Goal: Information Seeking & Learning: Learn about a topic

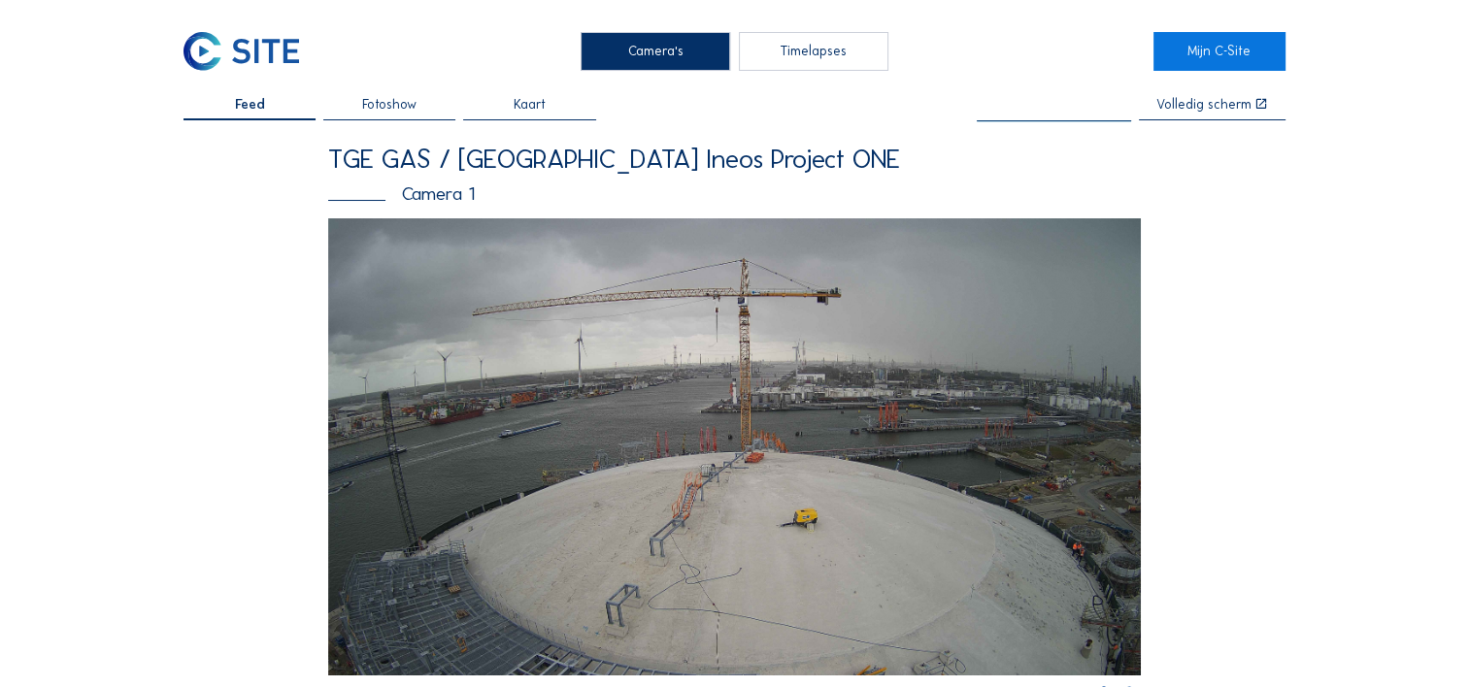
click at [1036, 112] on input "text" at bounding box center [1053, 105] width 154 height 15
click at [1020, 214] on div "TGE GAS / Antwerpen Ineos Project ONE Camera 1" at bounding box center [734, 183] width 812 height 74
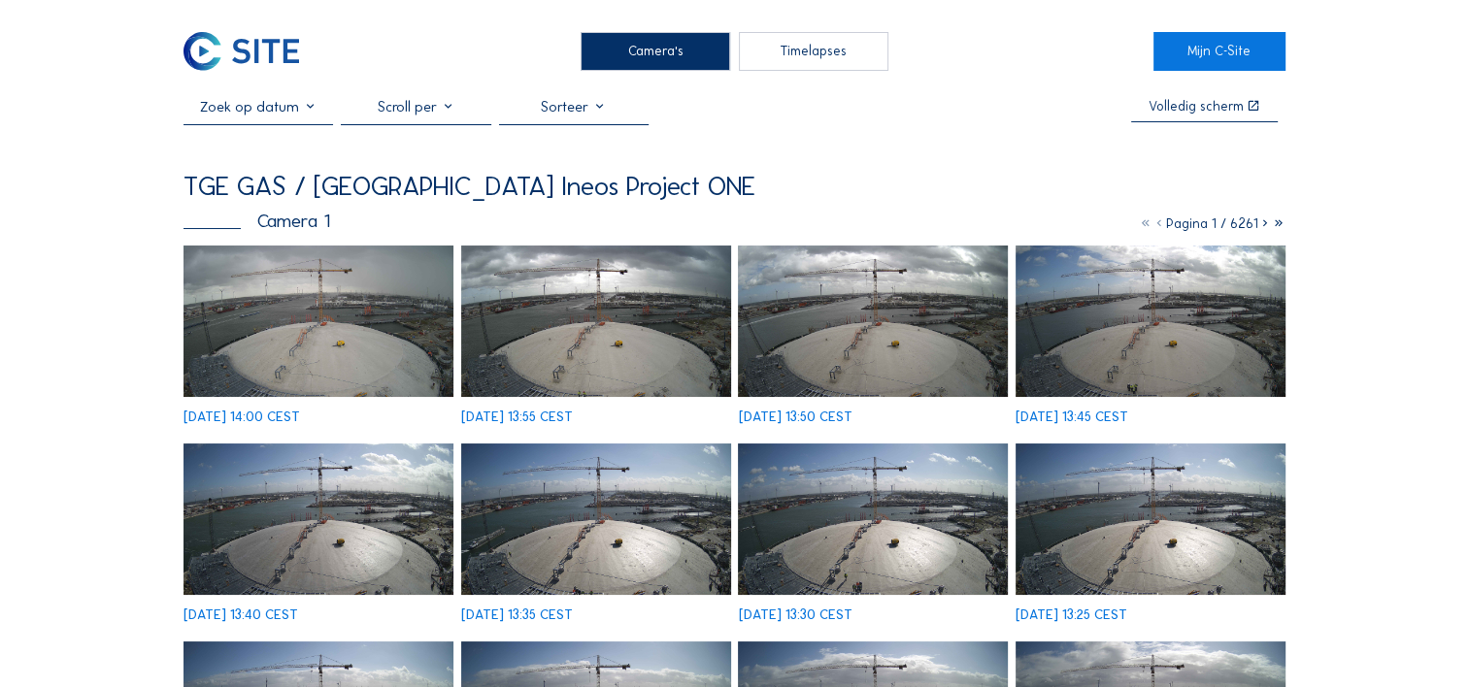
click at [193, 47] on img at bounding box center [241, 51] width 116 height 39
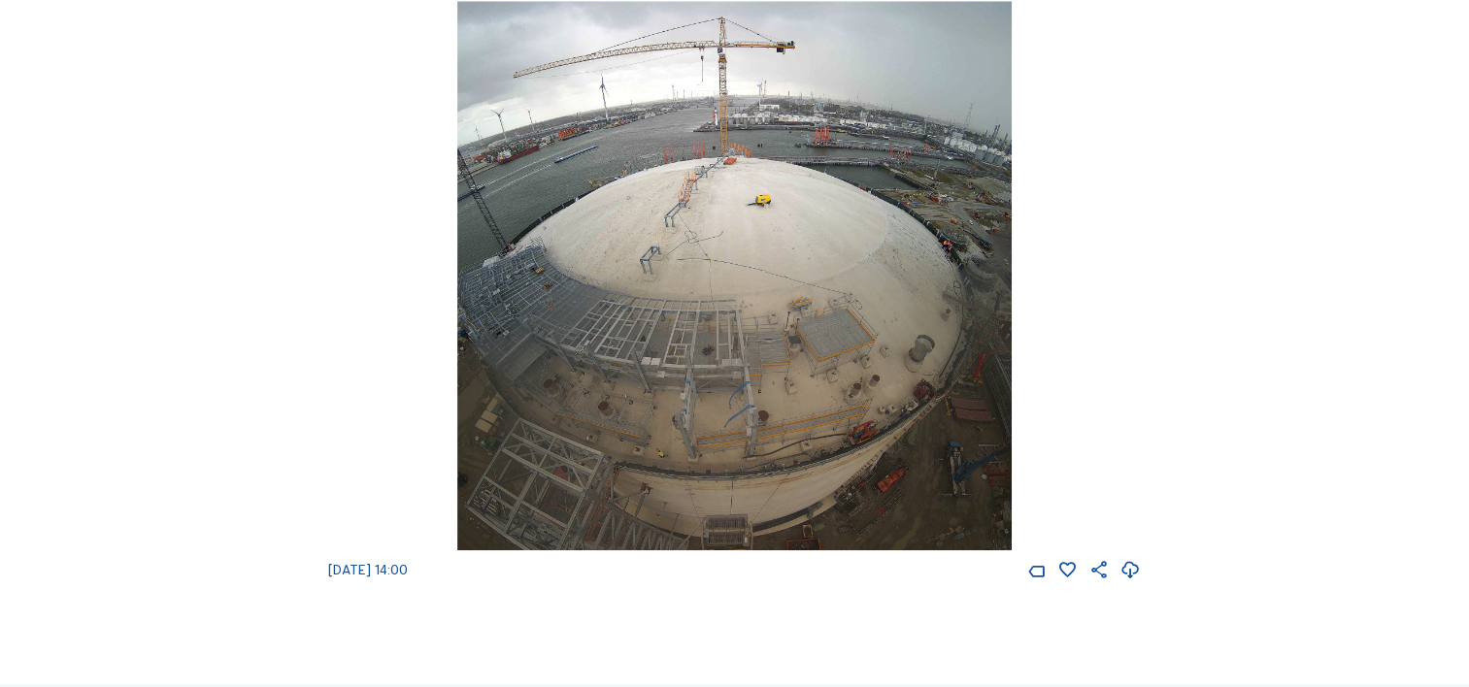
scroll to position [2135, 0]
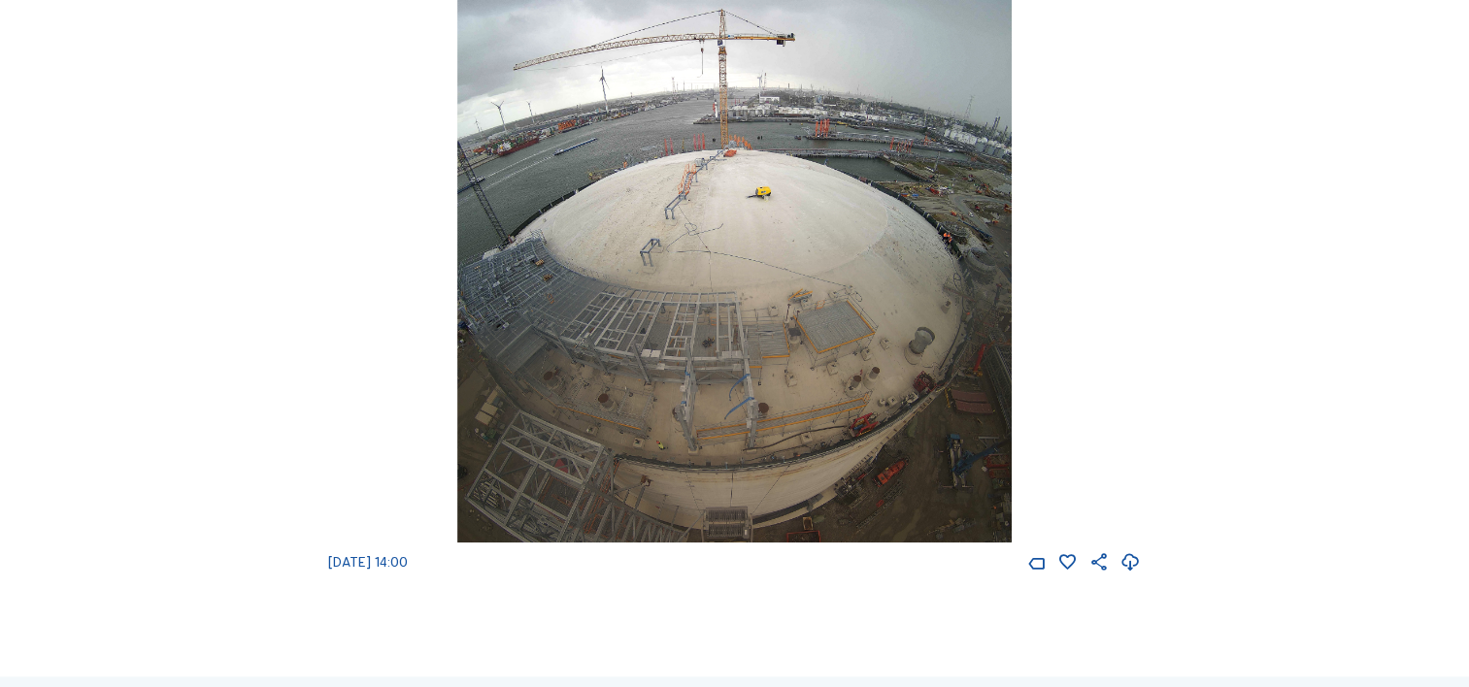
click at [756, 433] on img at bounding box center [734, 267] width 555 height 549
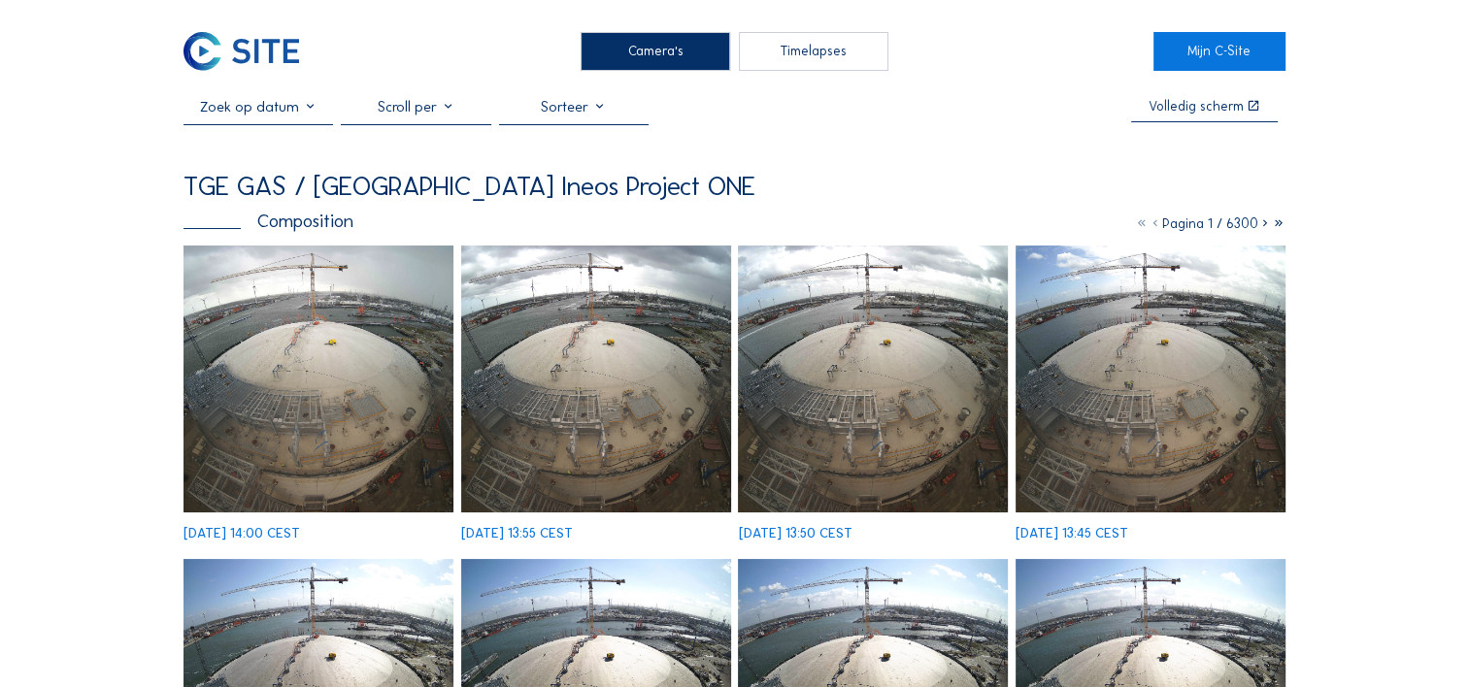
click at [1264, 228] on icon at bounding box center [1265, 223] width 14 height 17
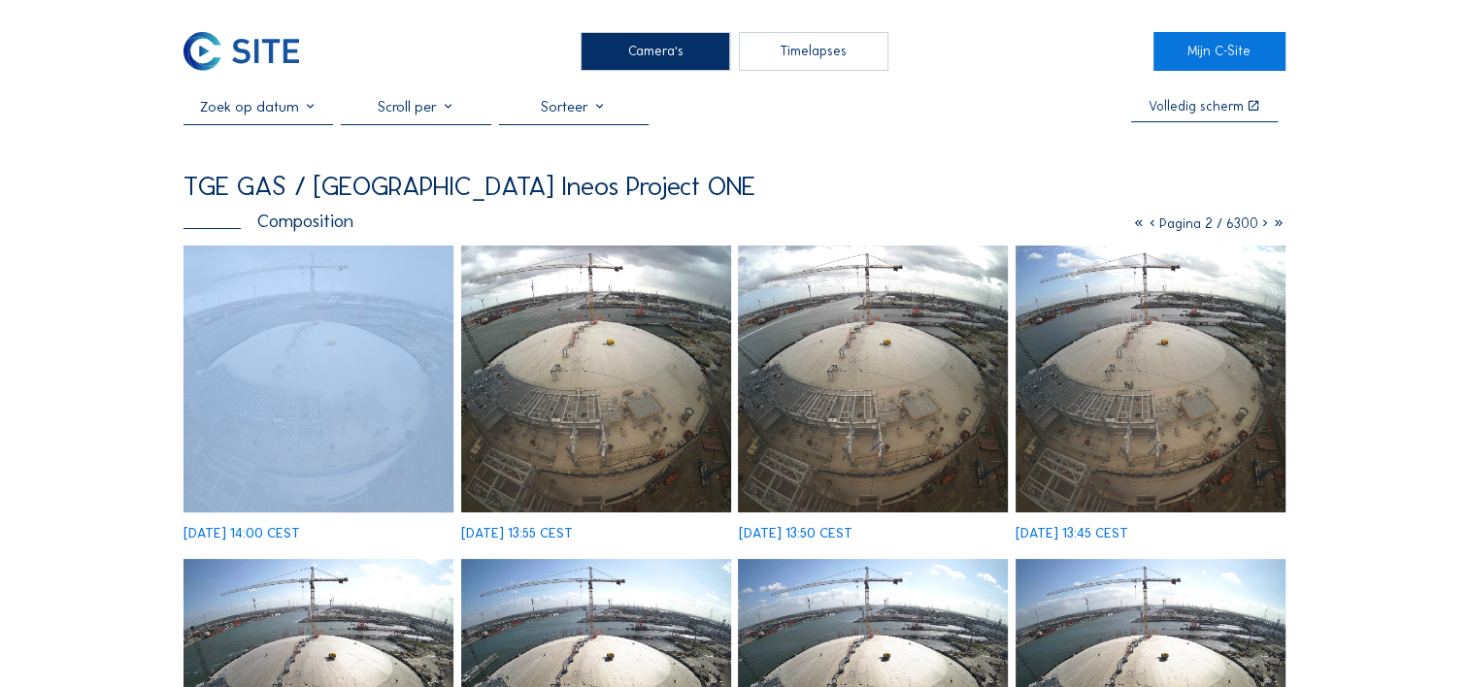
click at [1264, 228] on icon at bounding box center [1265, 223] width 14 height 17
click at [1263, 228] on icon at bounding box center [1265, 223] width 14 height 17
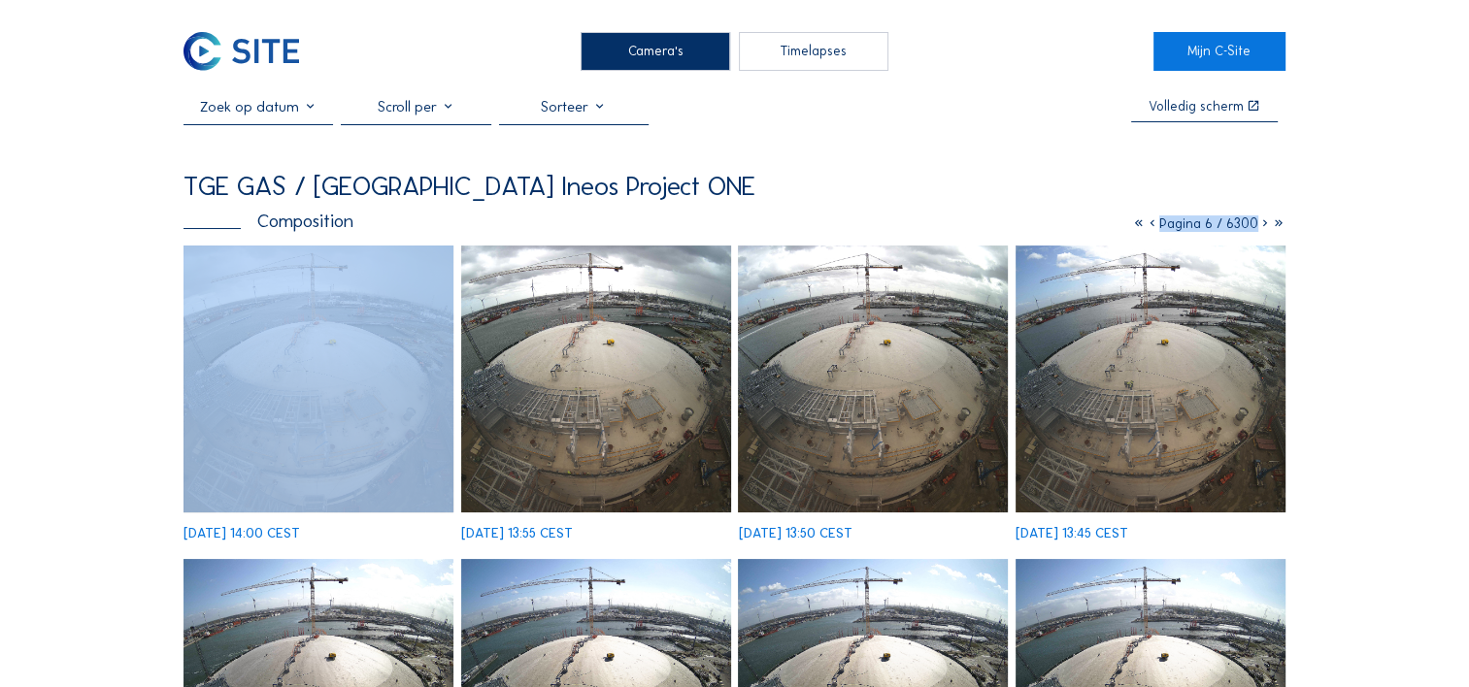
click at [1263, 228] on icon at bounding box center [1265, 223] width 14 height 17
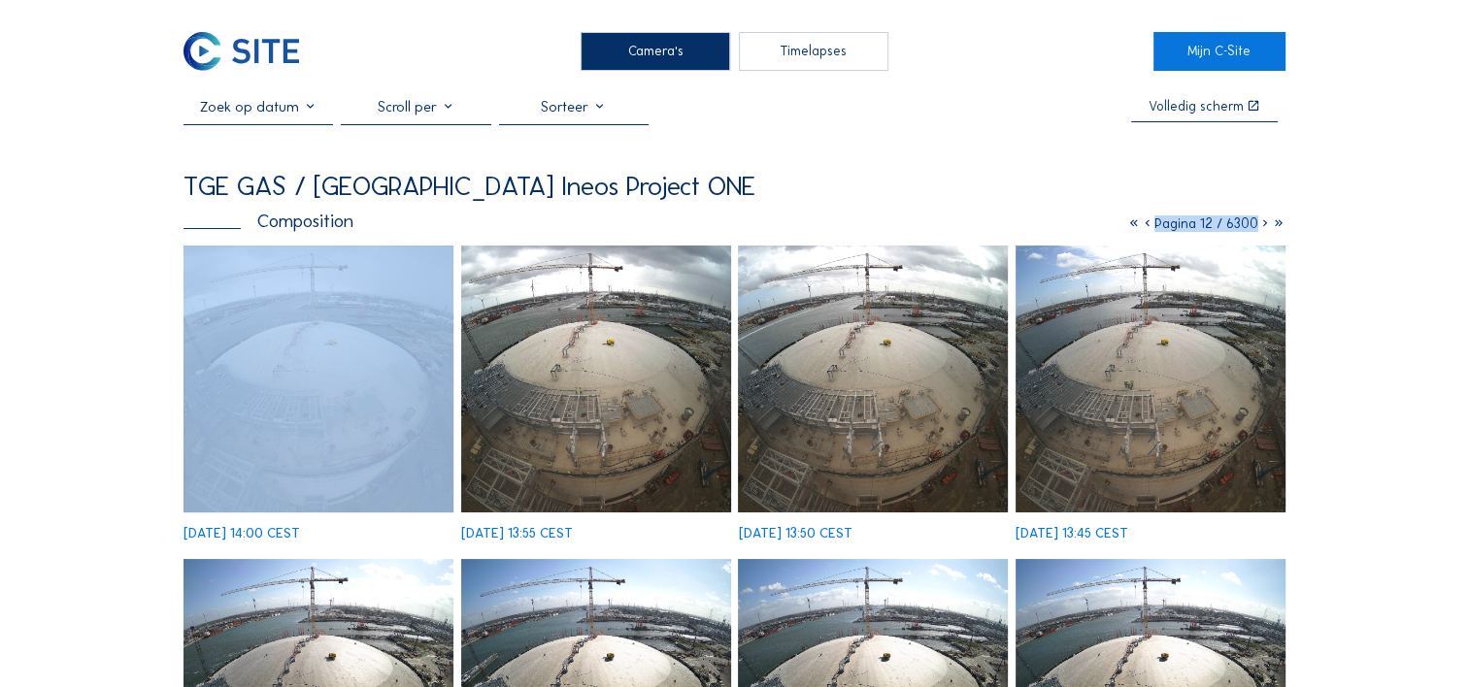
click at [1263, 228] on icon at bounding box center [1265, 223] width 14 height 17
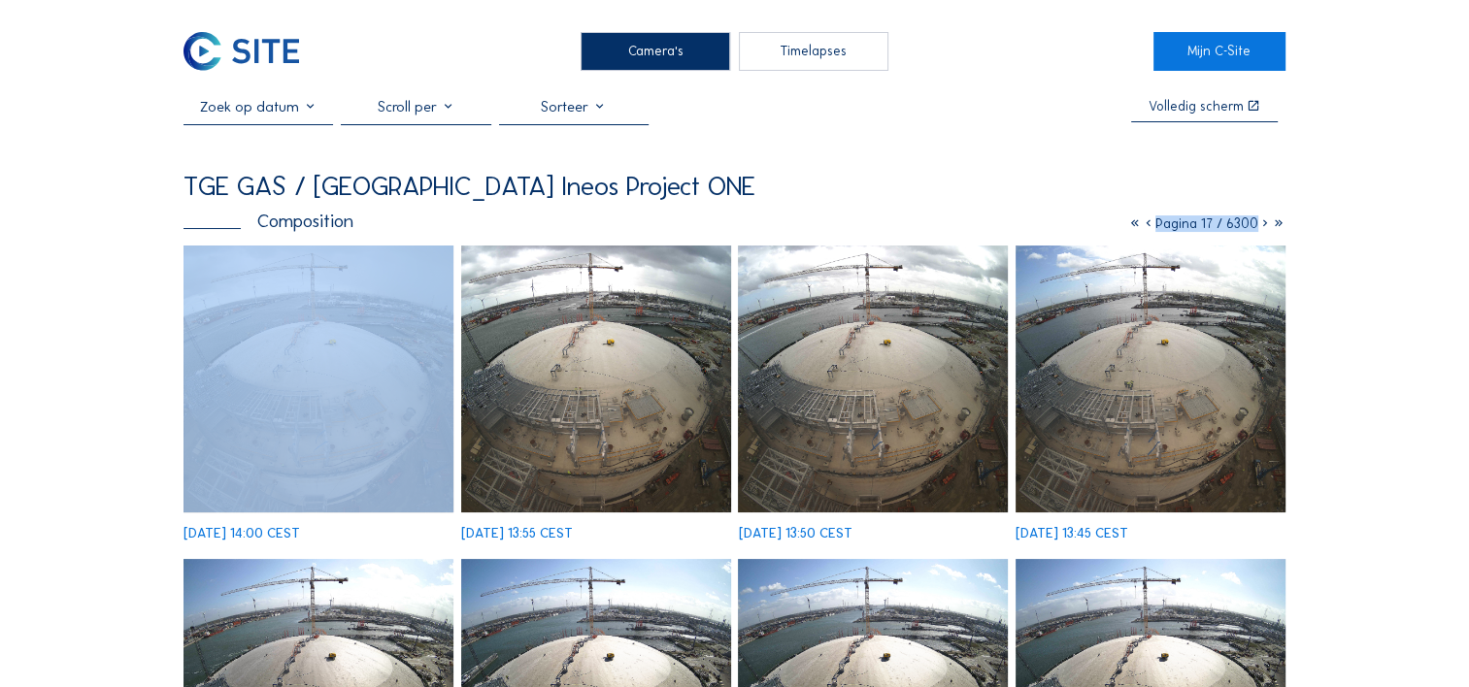
click at [1263, 228] on icon at bounding box center [1265, 223] width 14 height 17
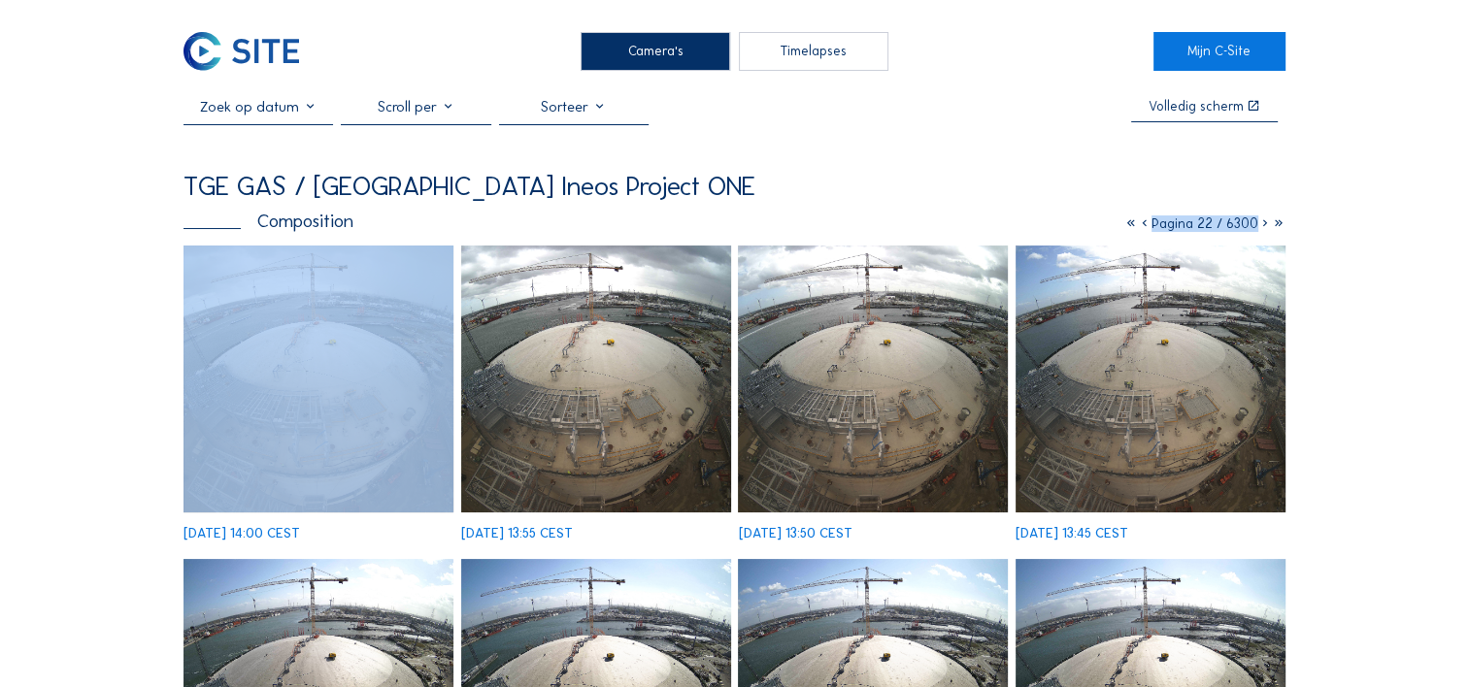
click at [1263, 228] on icon at bounding box center [1265, 223] width 14 height 17
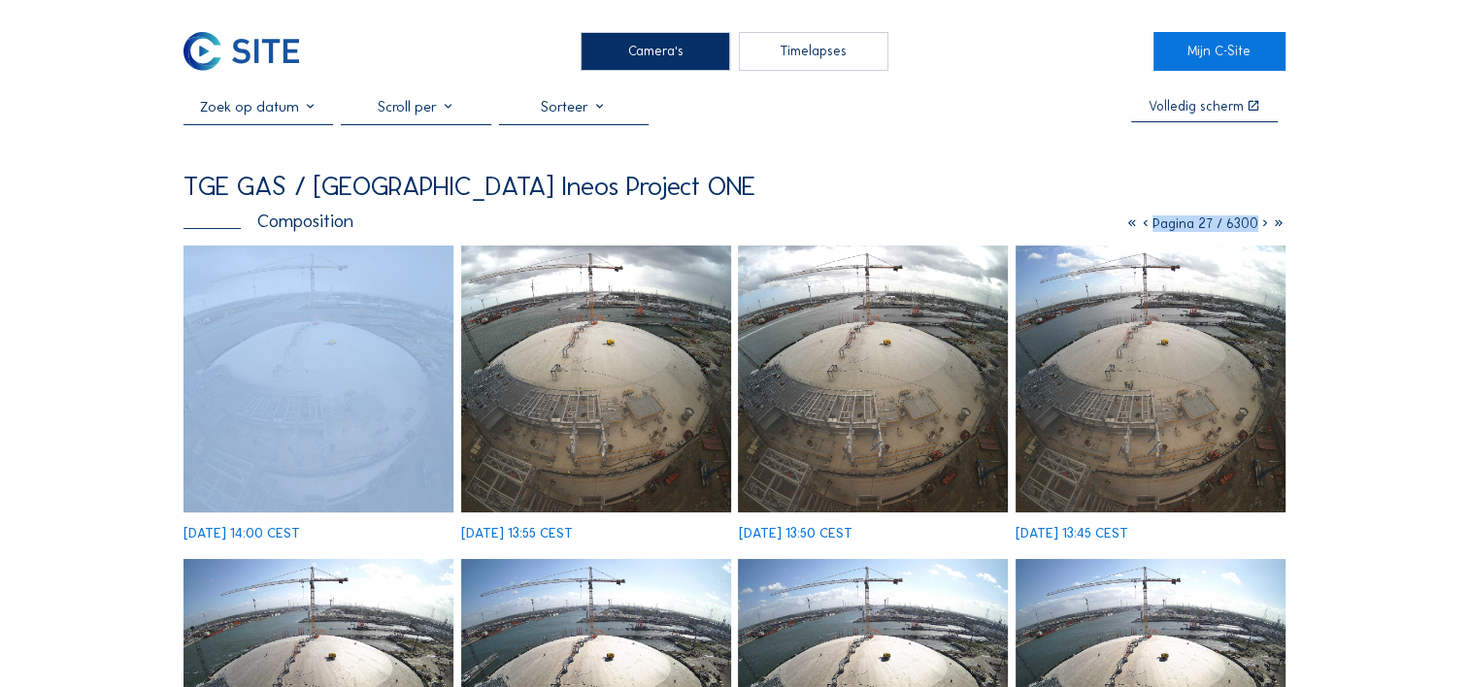
click at [1263, 228] on icon at bounding box center [1265, 223] width 14 height 17
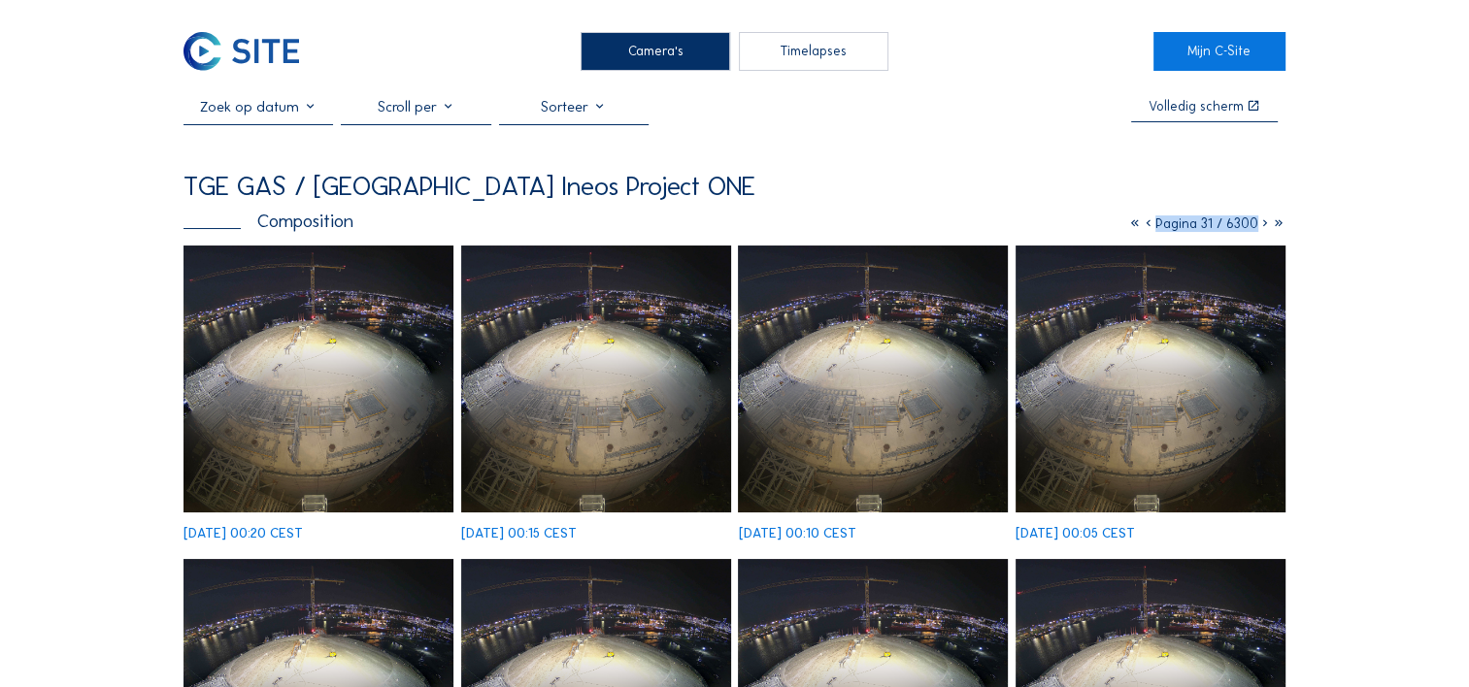
click at [1263, 227] on icon at bounding box center [1265, 223] width 14 height 17
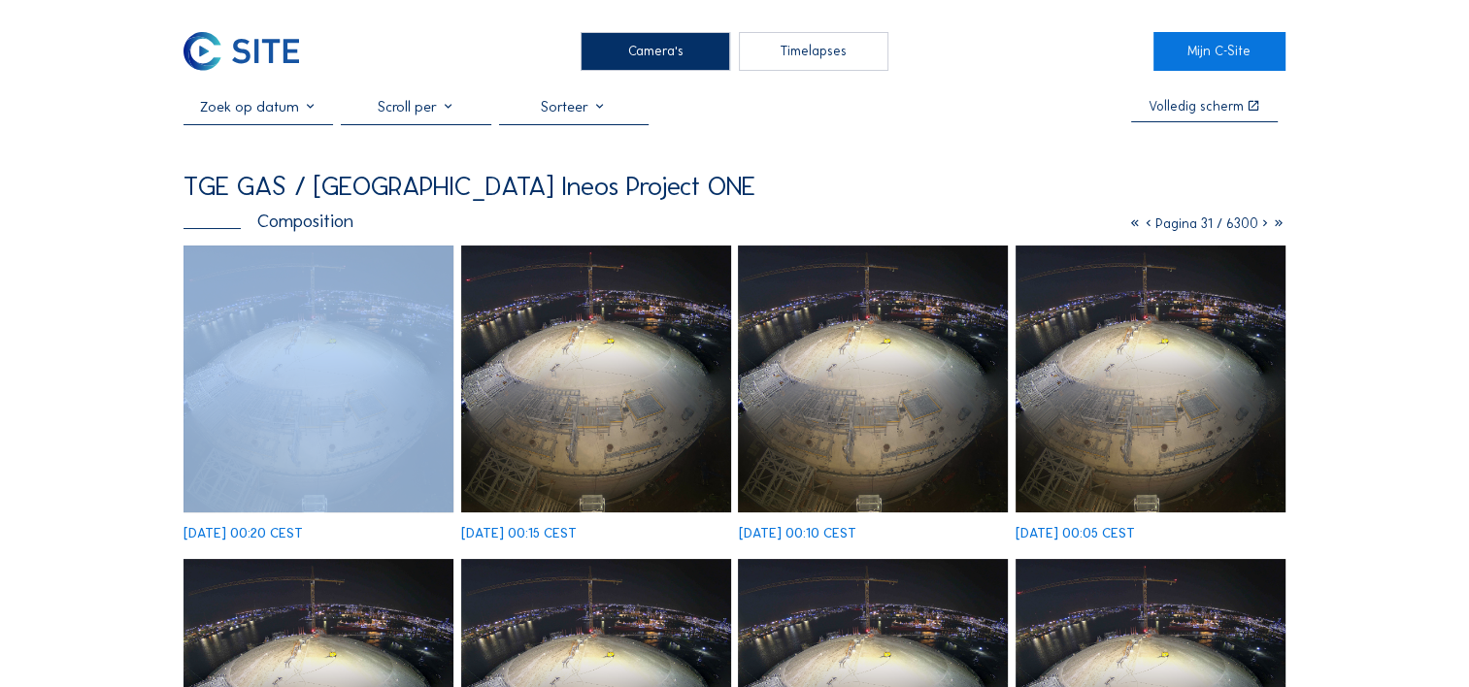
click at [1263, 227] on icon at bounding box center [1265, 223] width 14 height 17
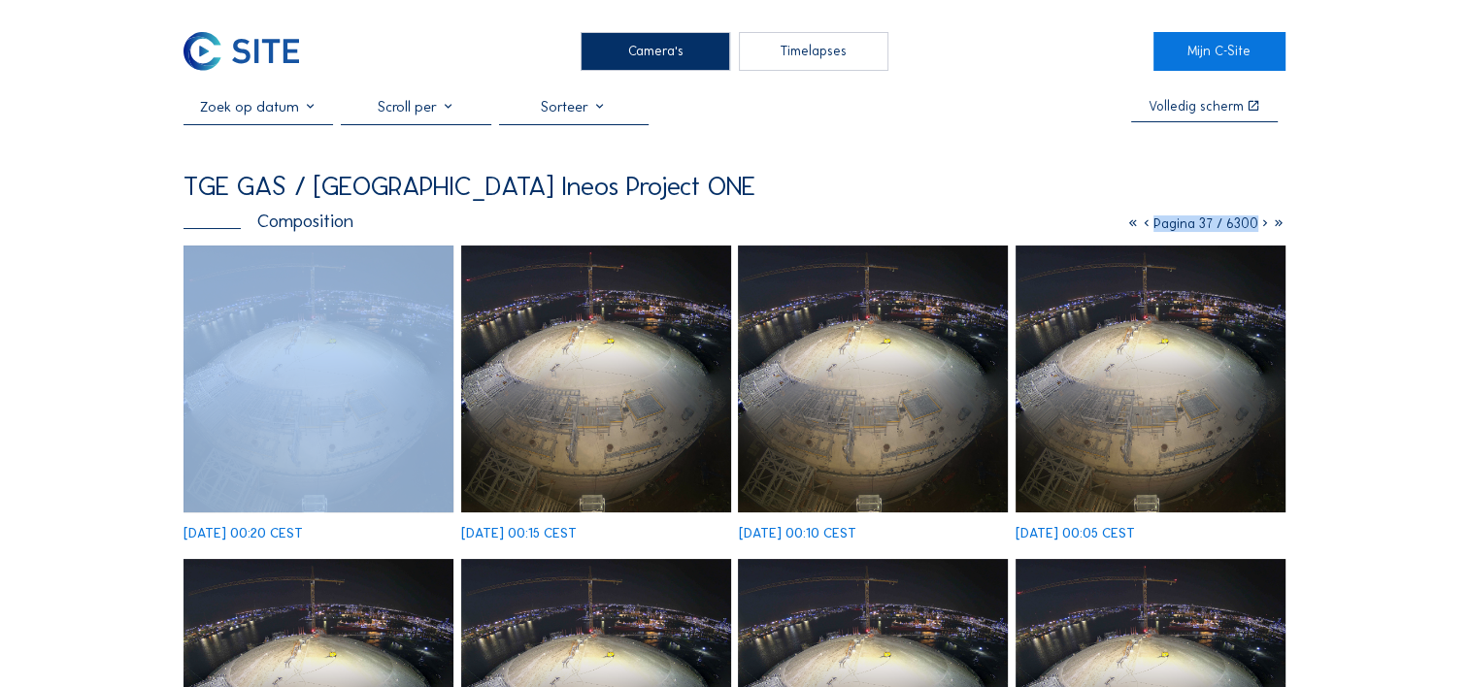
click at [1263, 227] on icon at bounding box center [1265, 223] width 14 height 17
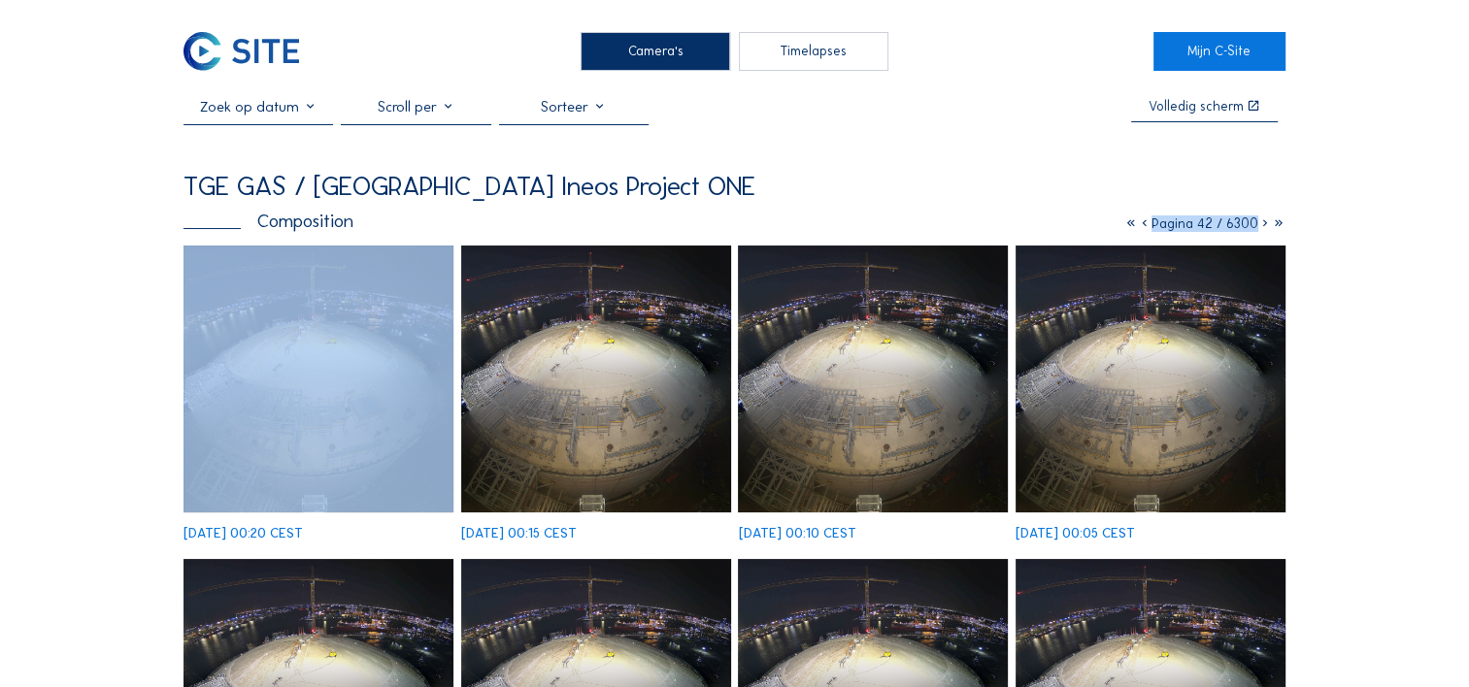
click at [1263, 227] on icon at bounding box center [1265, 223] width 14 height 17
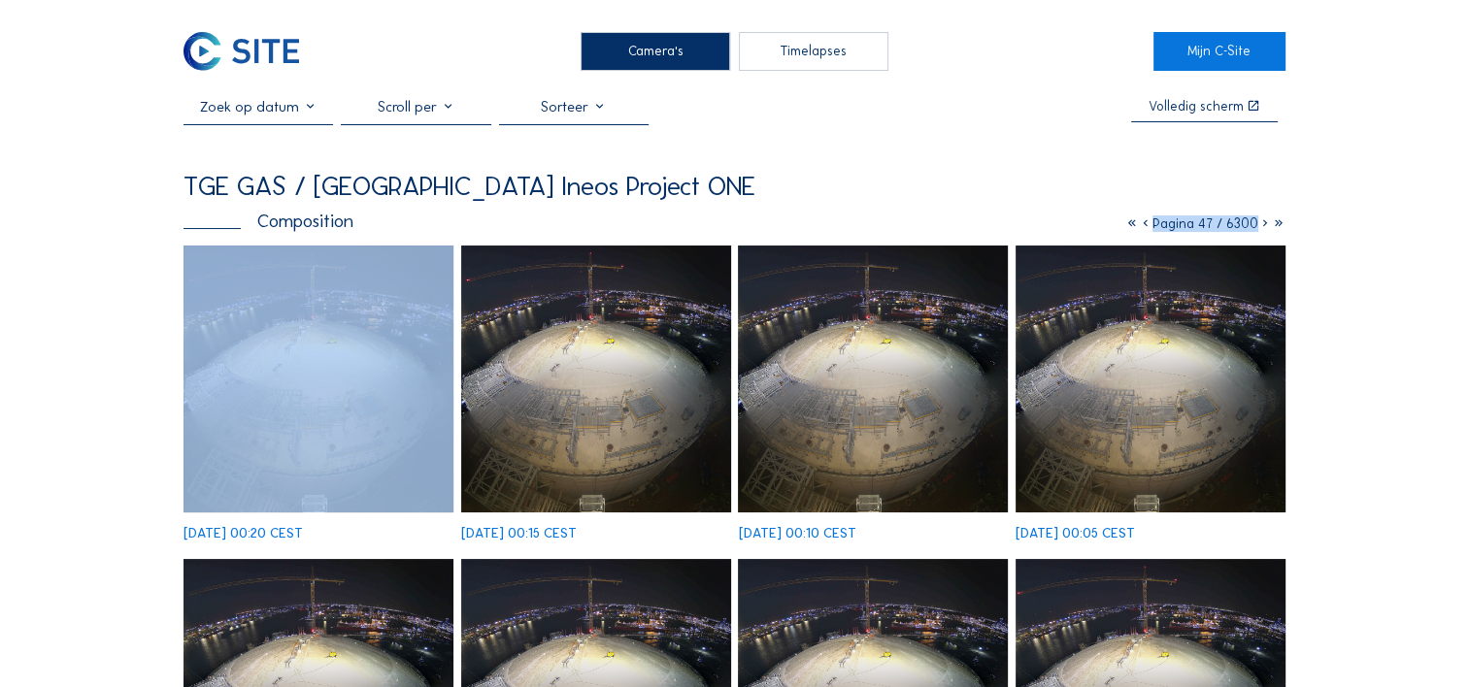
click at [1263, 227] on icon at bounding box center [1265, 223] width 14 height 17
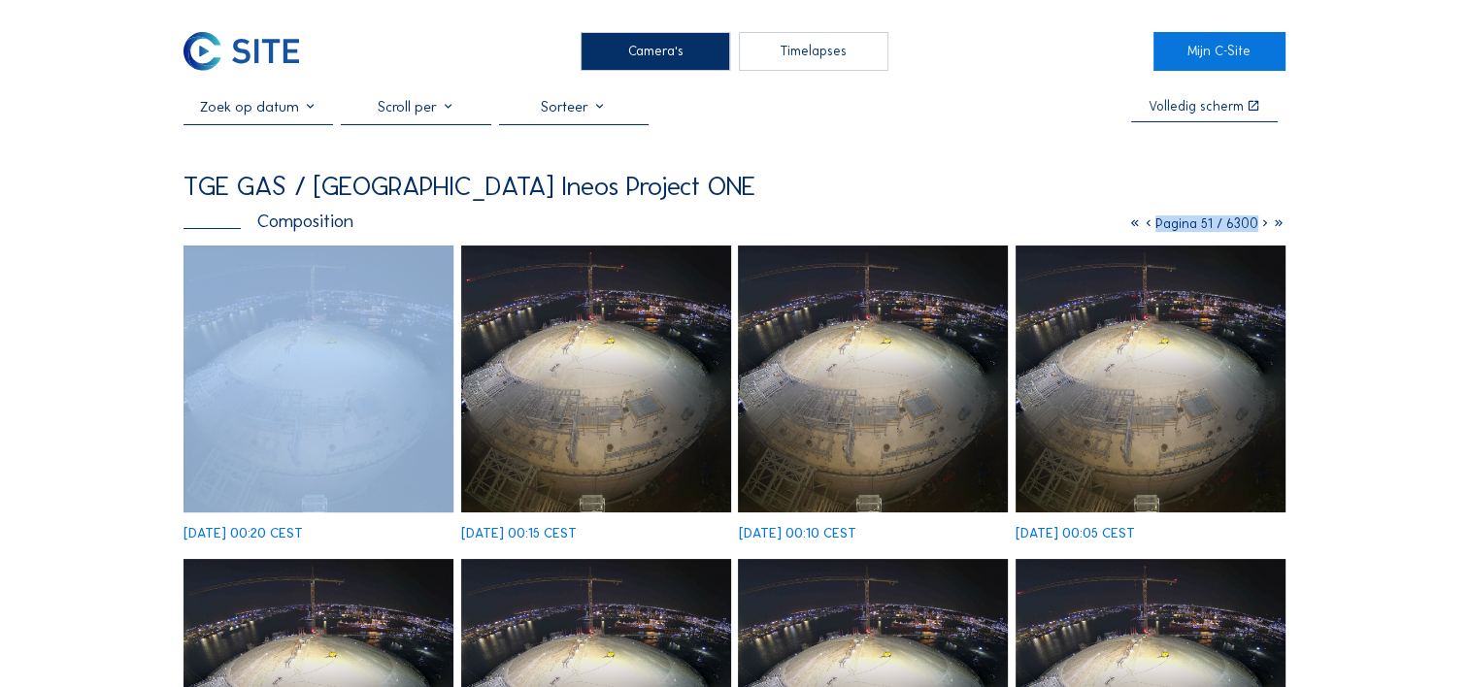
click at [1263, 227] on icon at bounding box center [1265, 223] width 14 height 17
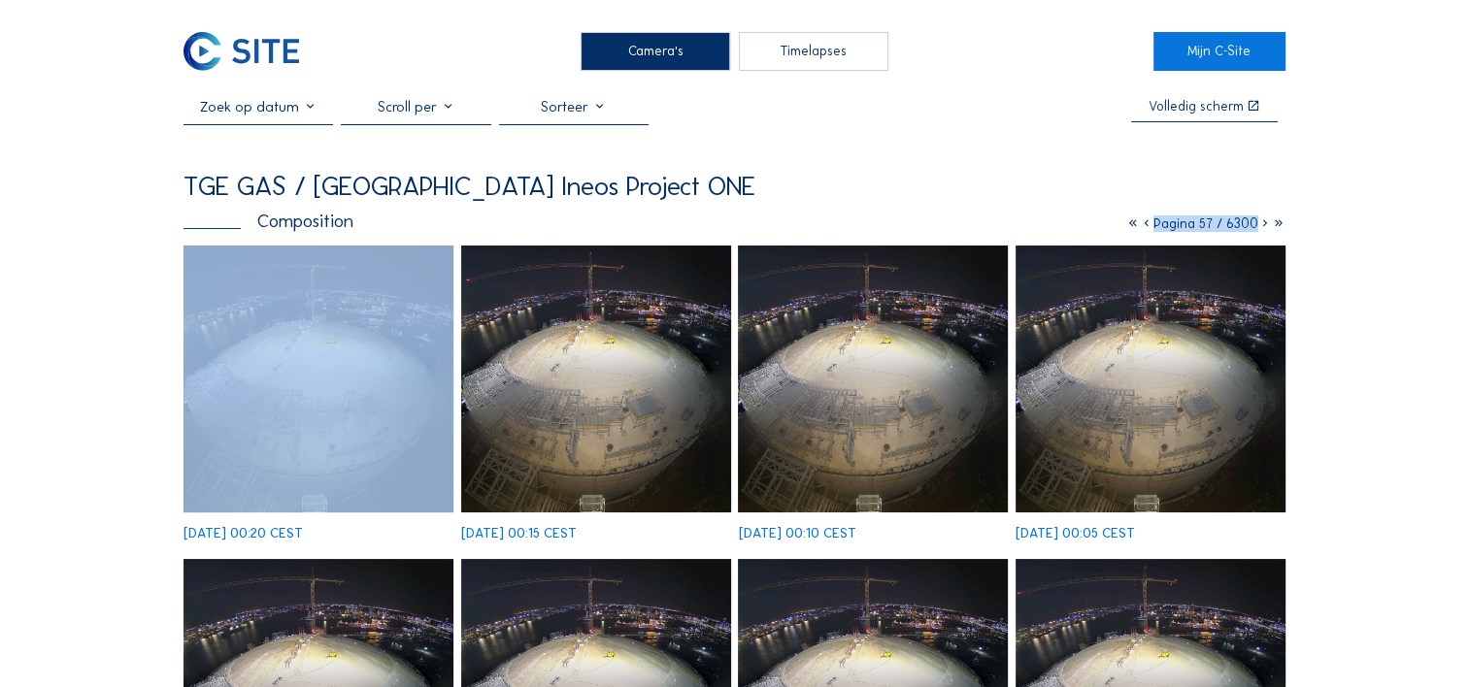
click at [1263, 227] on icon at bounding box center [1265, 223] width 14 height 17
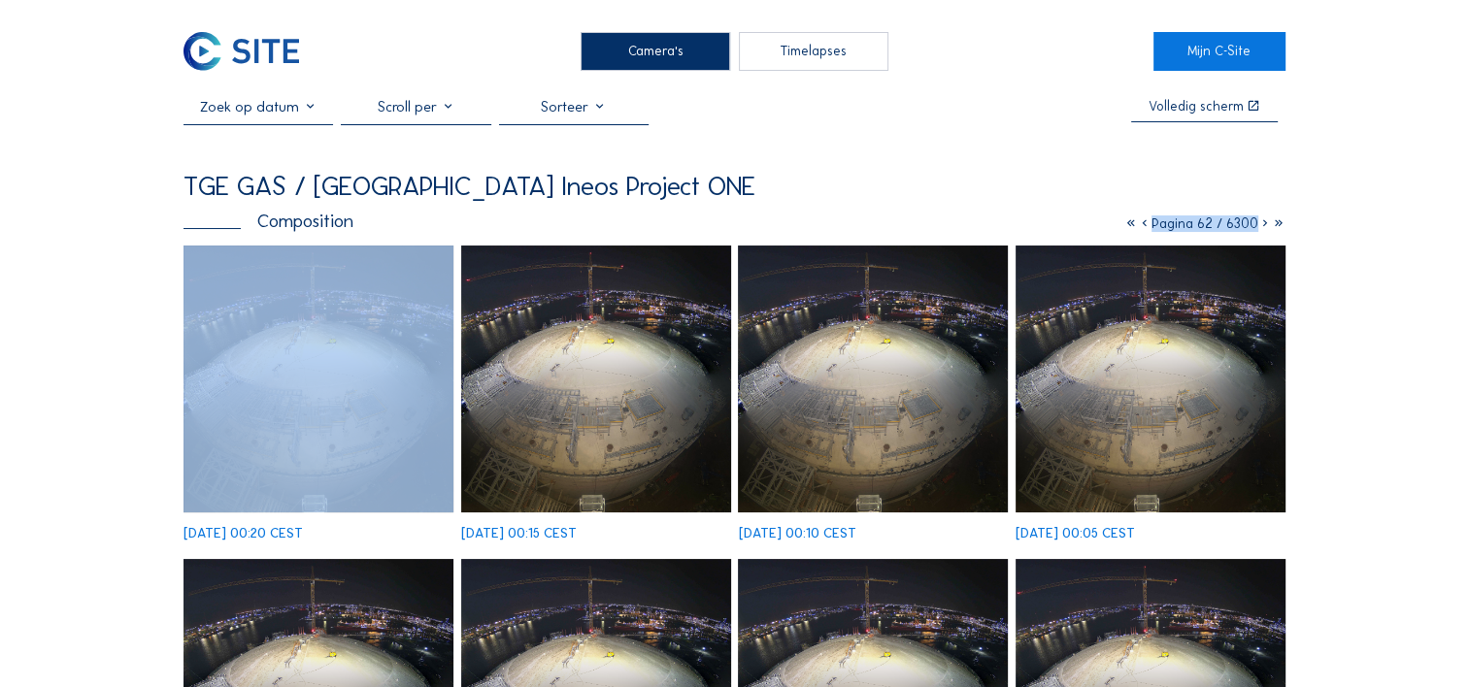
click at [1263, 227] on icon at bounding box center [1265, 223] width 14 height 17
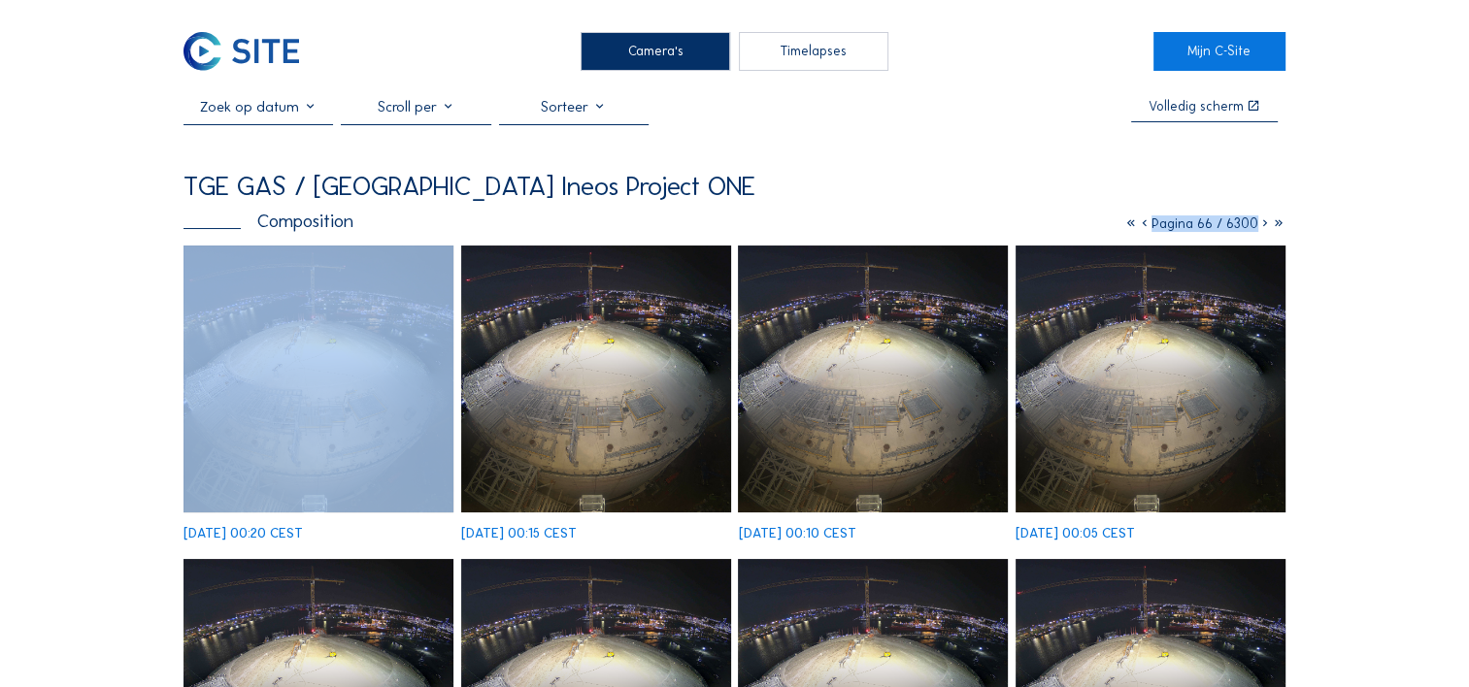
click at [1263, 227] on icon at bounding box center [1265, 223] width 14 height 17
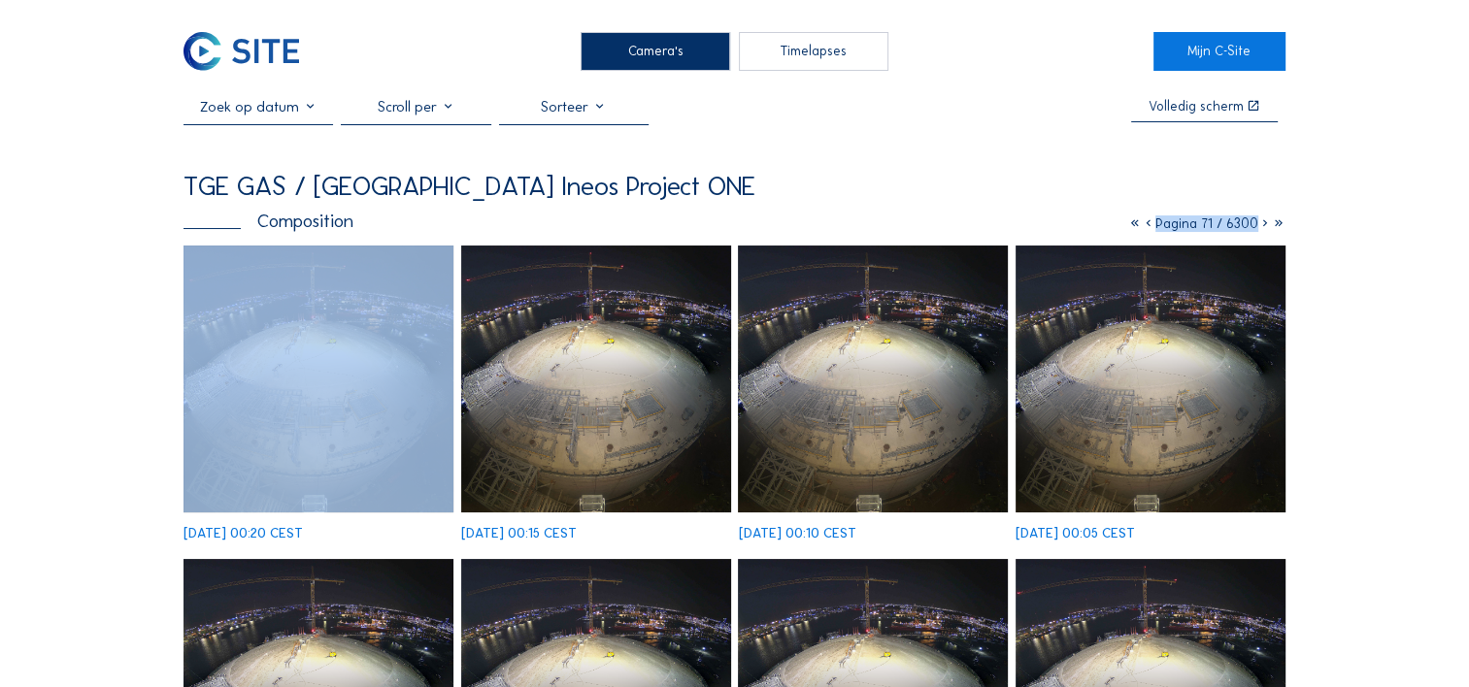
click at [1263, 227] on icon at bounding box center [1265, 223] width 14 height 17
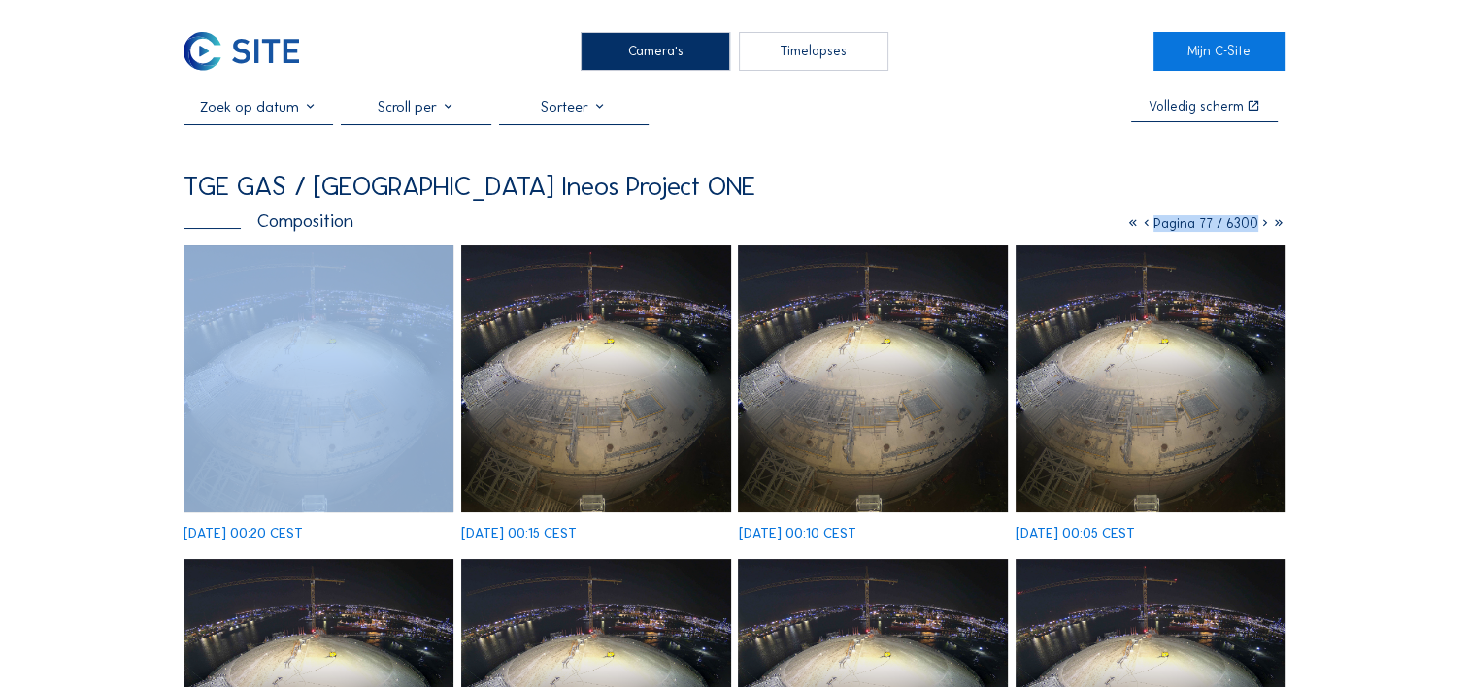
click at [1263, 227] on icon at bounding box center [1265, 223] width 14 height 17
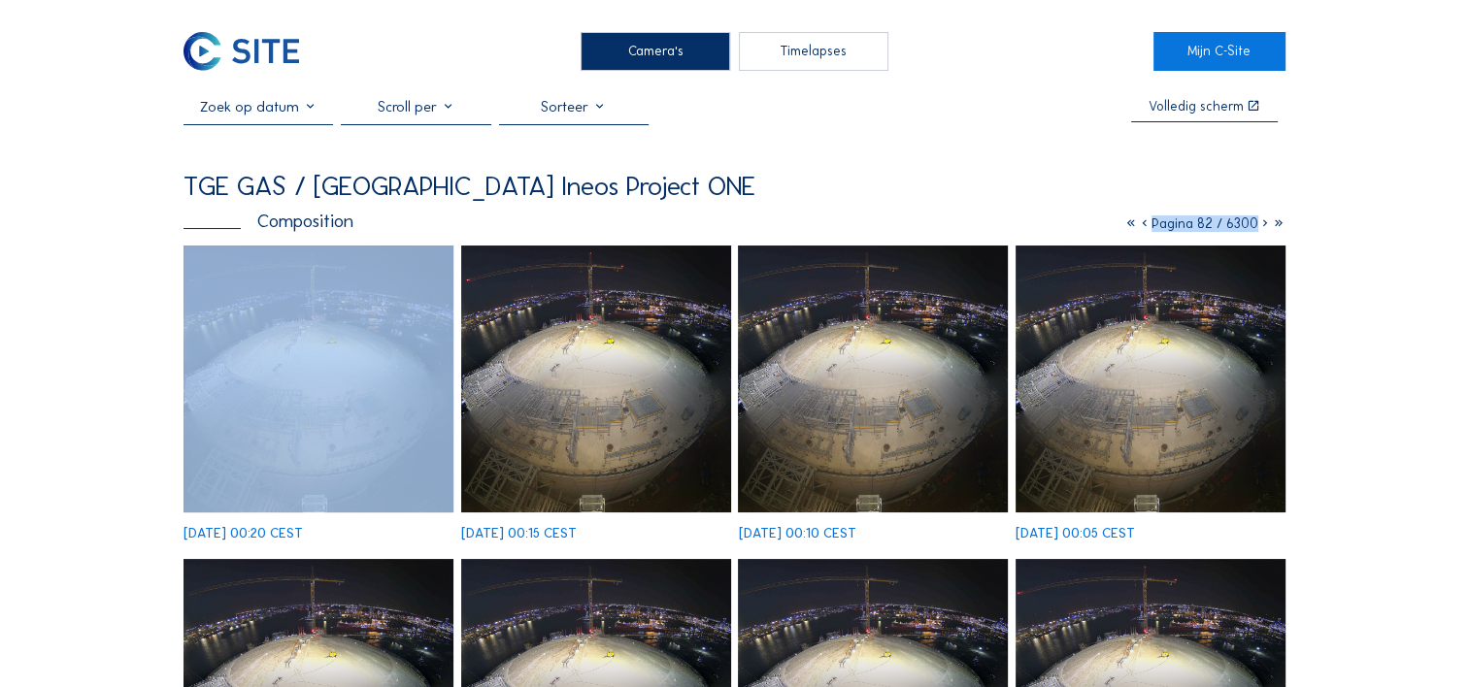
click at [1263, 227] on icon at bounding box center [1265, 223] width 14 height 17
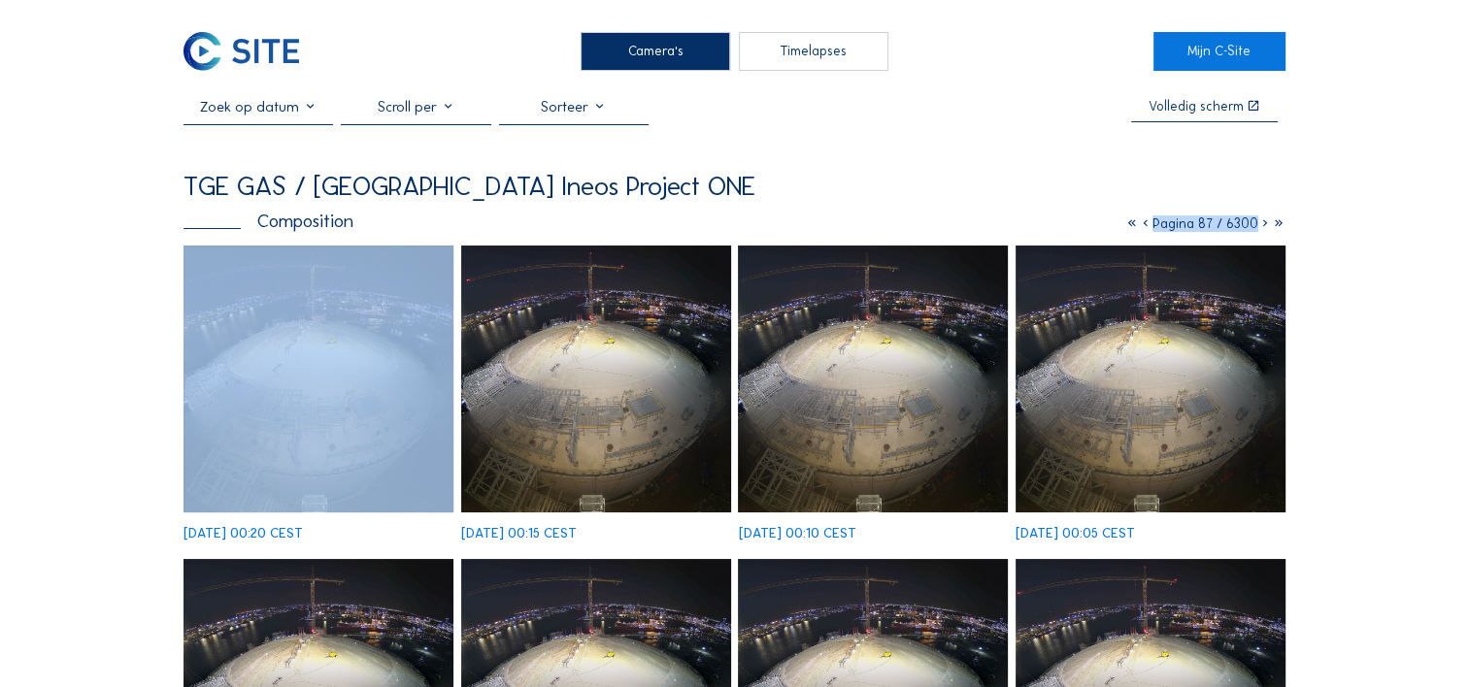
click at [1263, 227] on icon at bounding box center [1265, 223] width 14 height 17
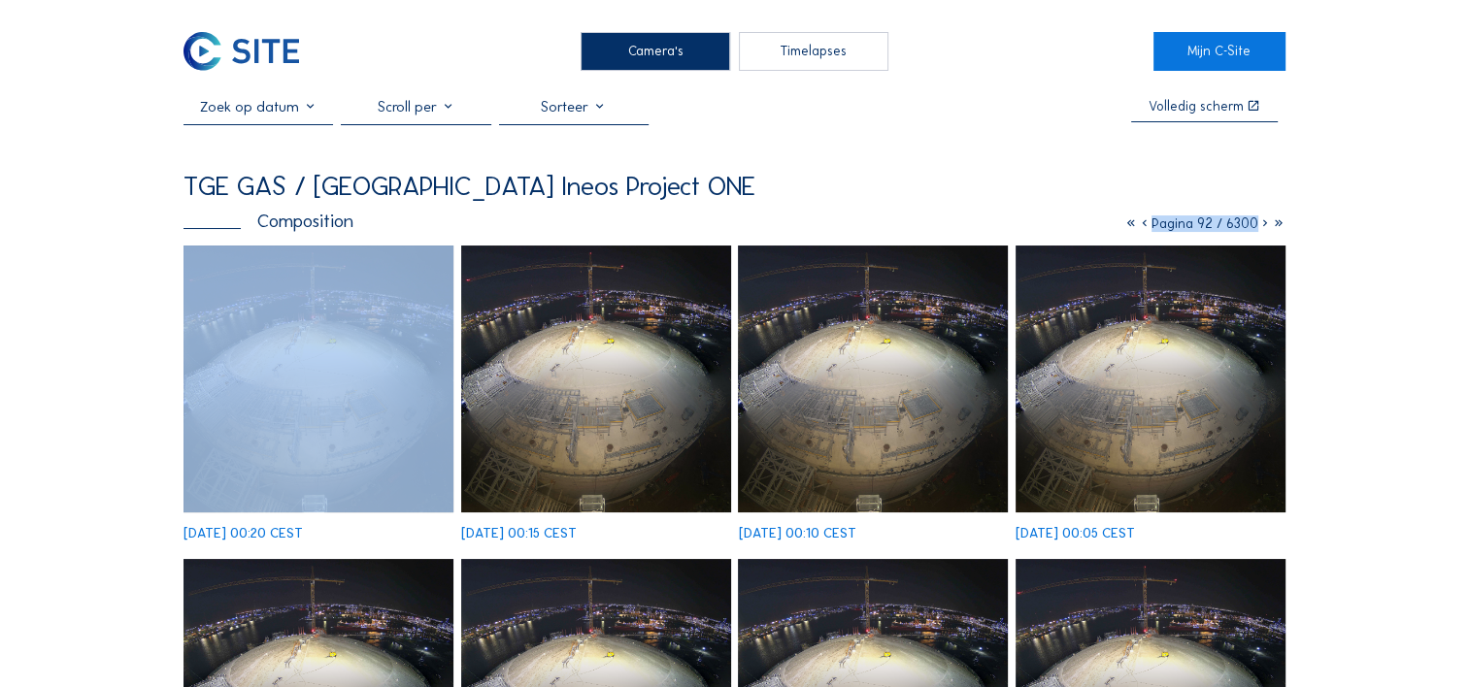
click at [1263, 227] on icon at bounding box center [1265, 223] width 14 height 17
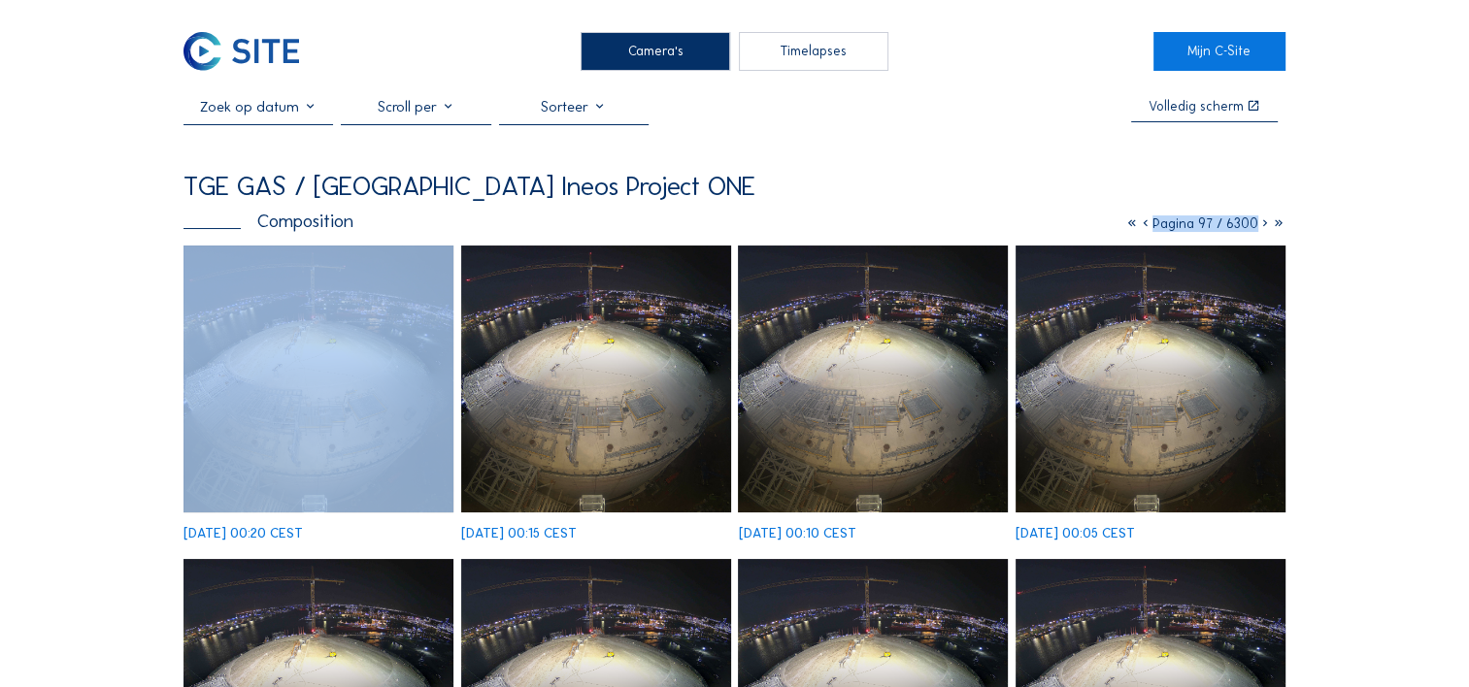
click at [1263, 227] on icon at bounding box center [1265, 223] width 14 height 17
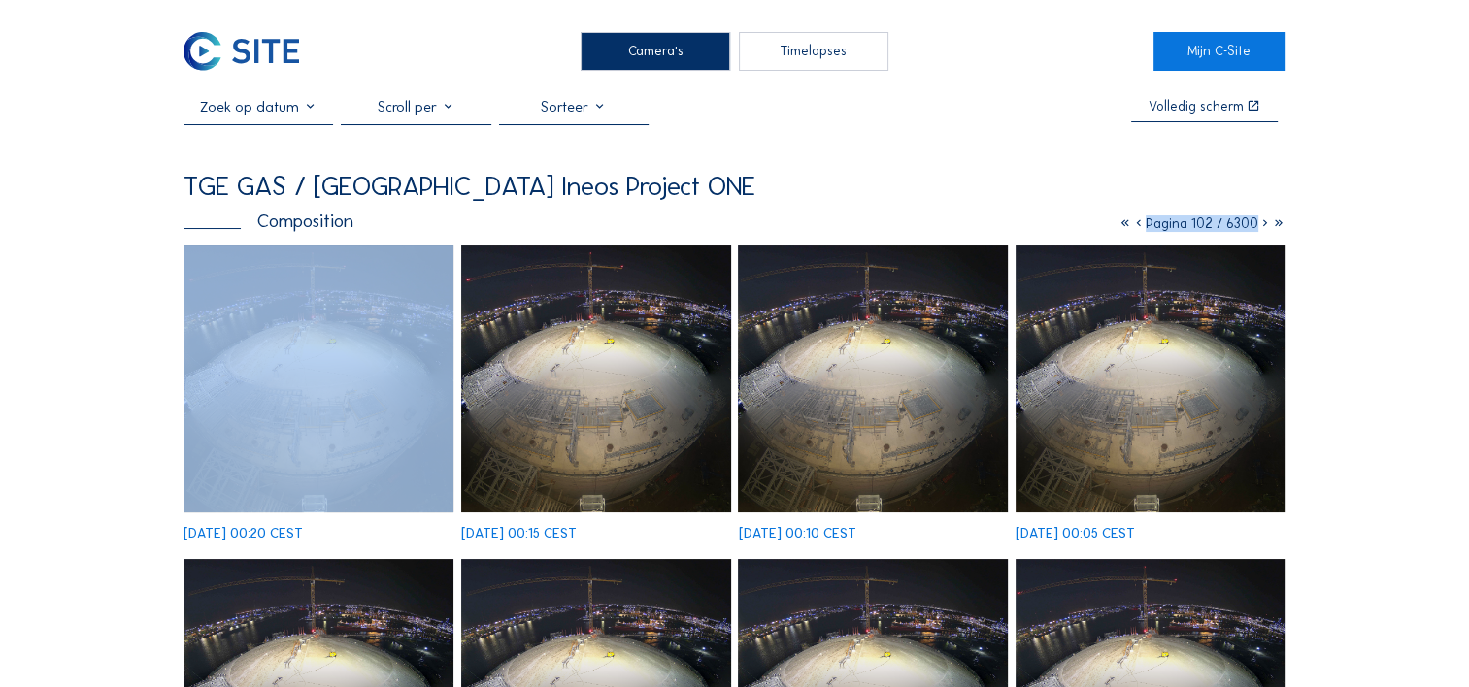
click at [1263, 227] on icon at bounding box center [1265, 223] width 14 height 17
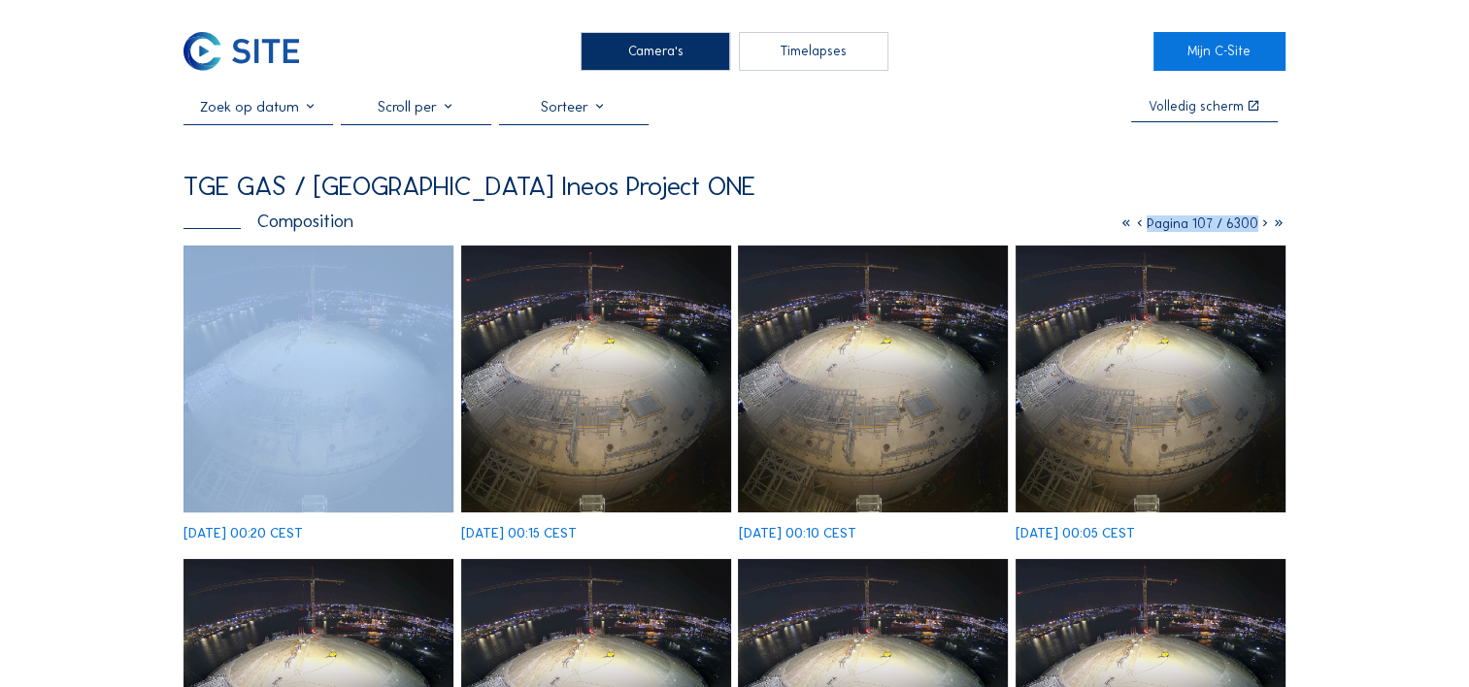
click at [1263, 227] on icon at bounding box center [1265, 223] width 14 height 17
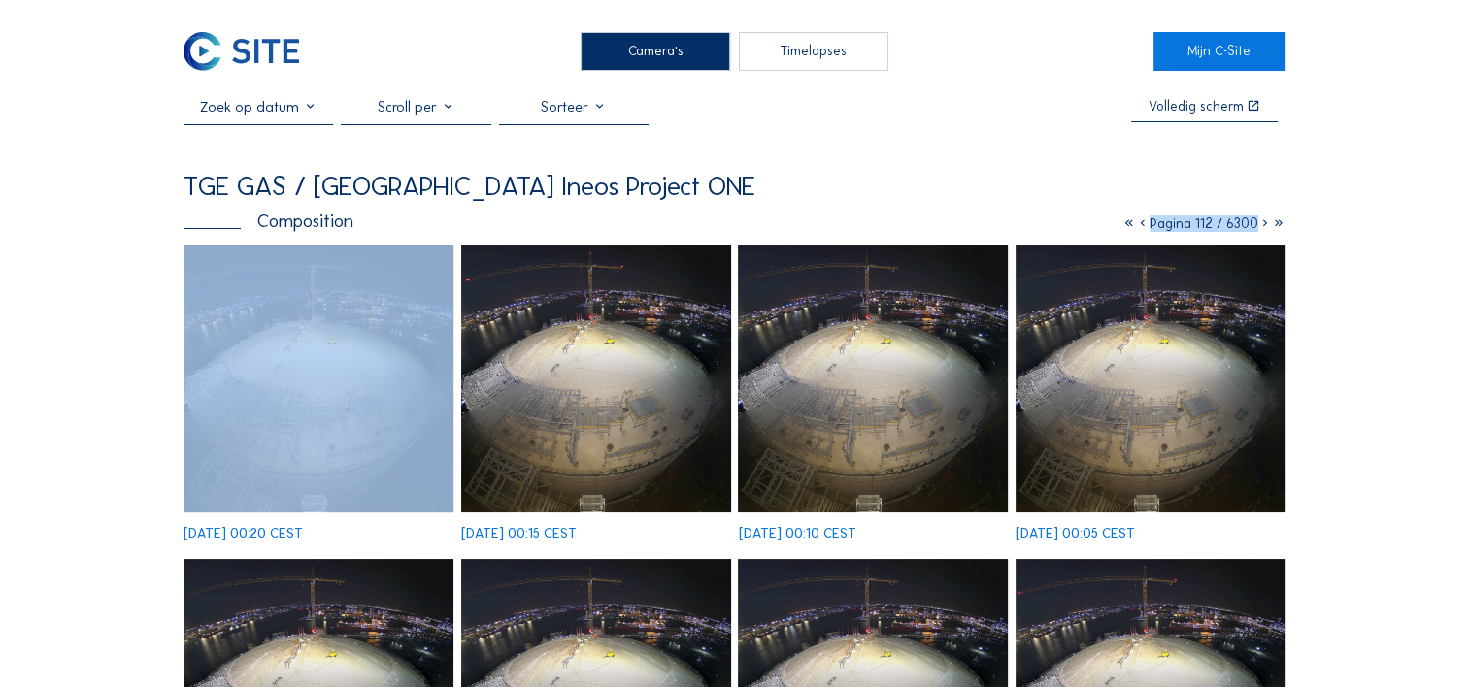
click at [1263, 227] on icon at bounding box center [1265, 223] width 14 height 17
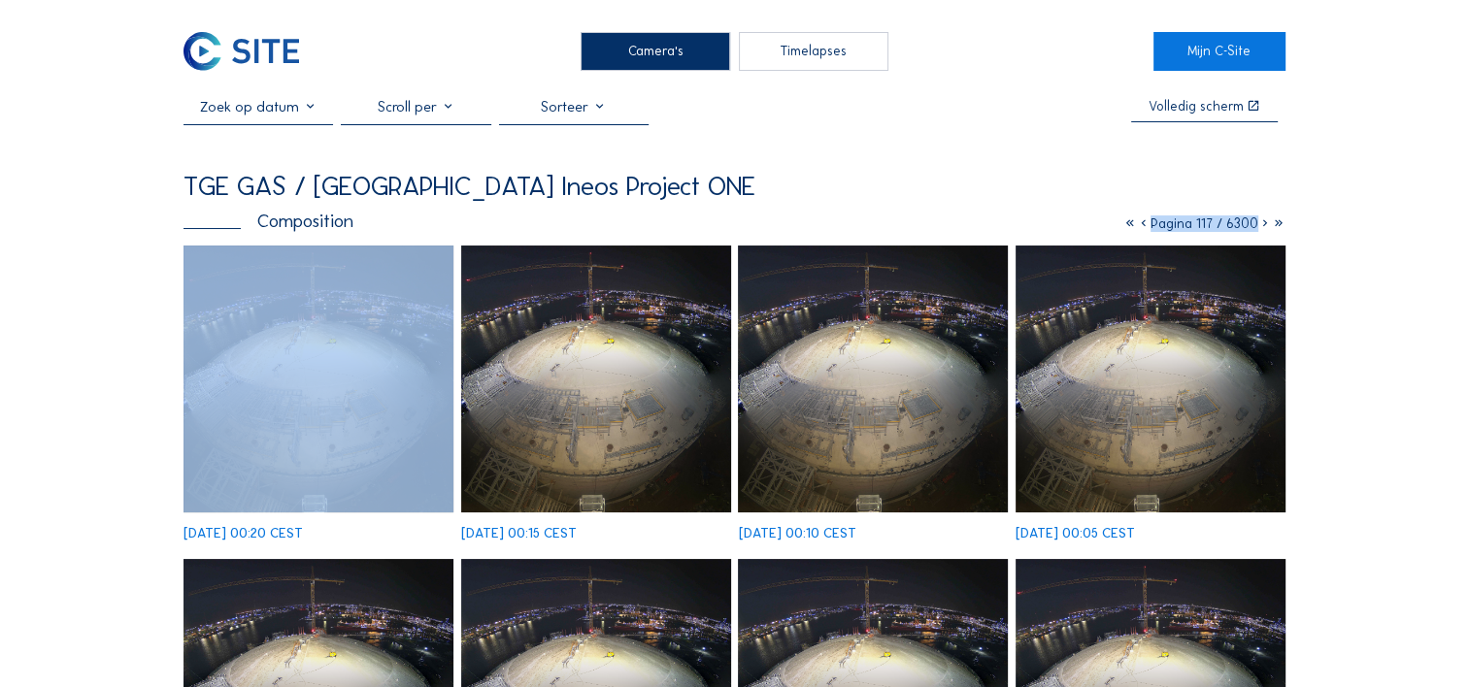
click at [1263, 227] on icon at bounding box center [1265, 223] width 14 height 17
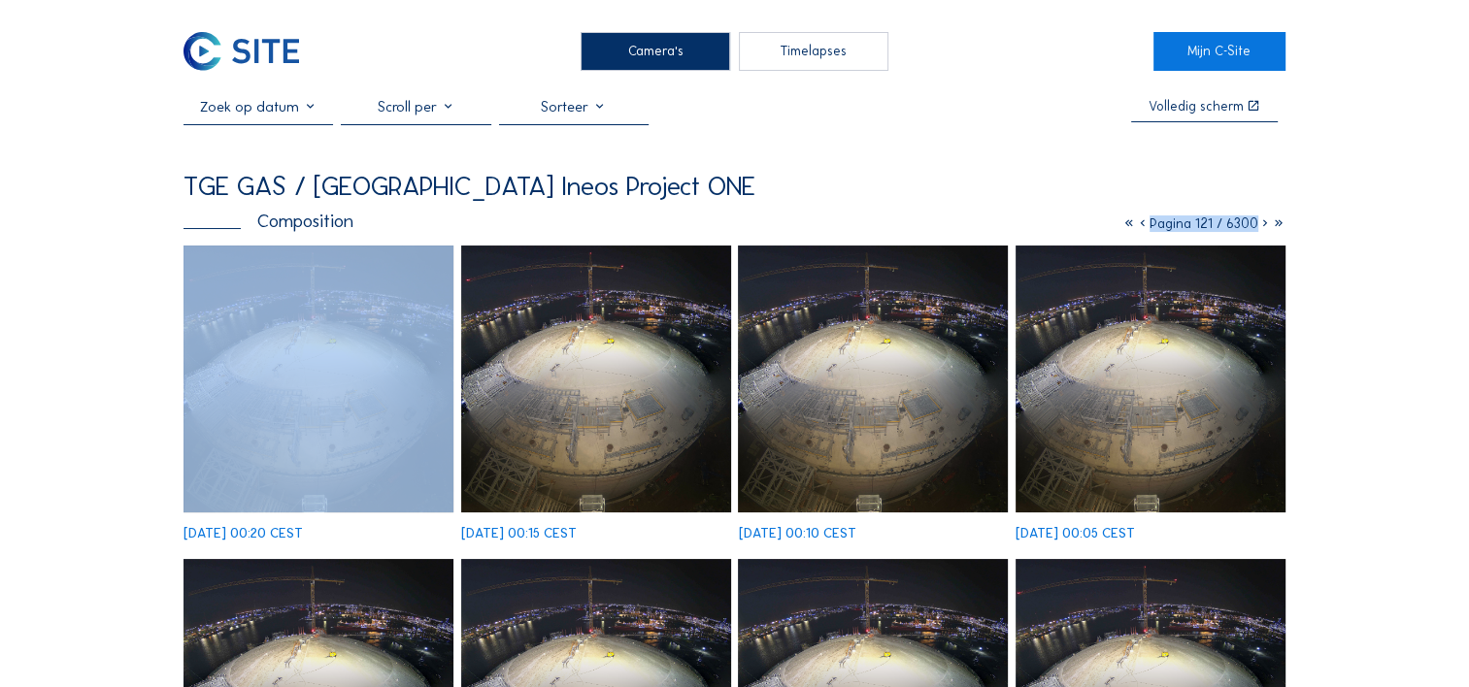
click at [1263, 227] on icon at bounding box center [1265, 223] width 14 height 17
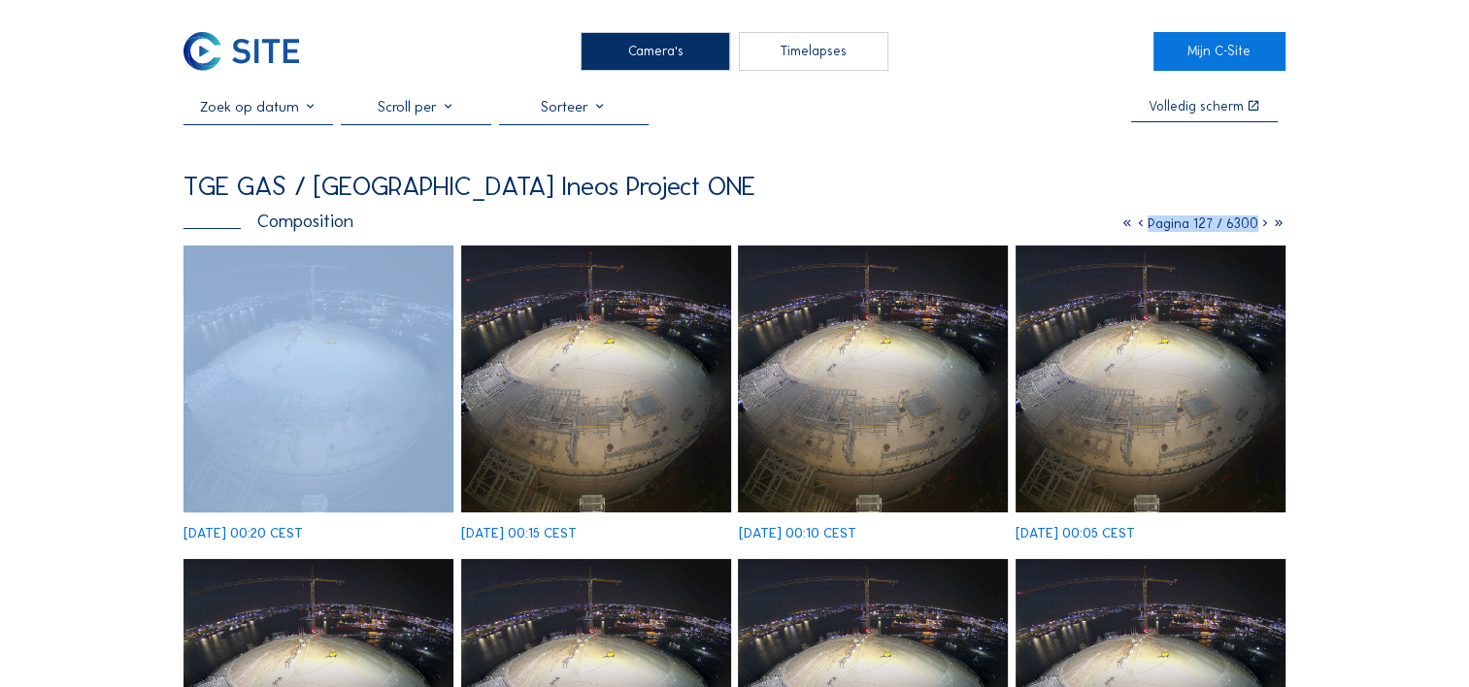
click at [1263, 227] on icon at bounding box center [1265, 223] width 14 height 17
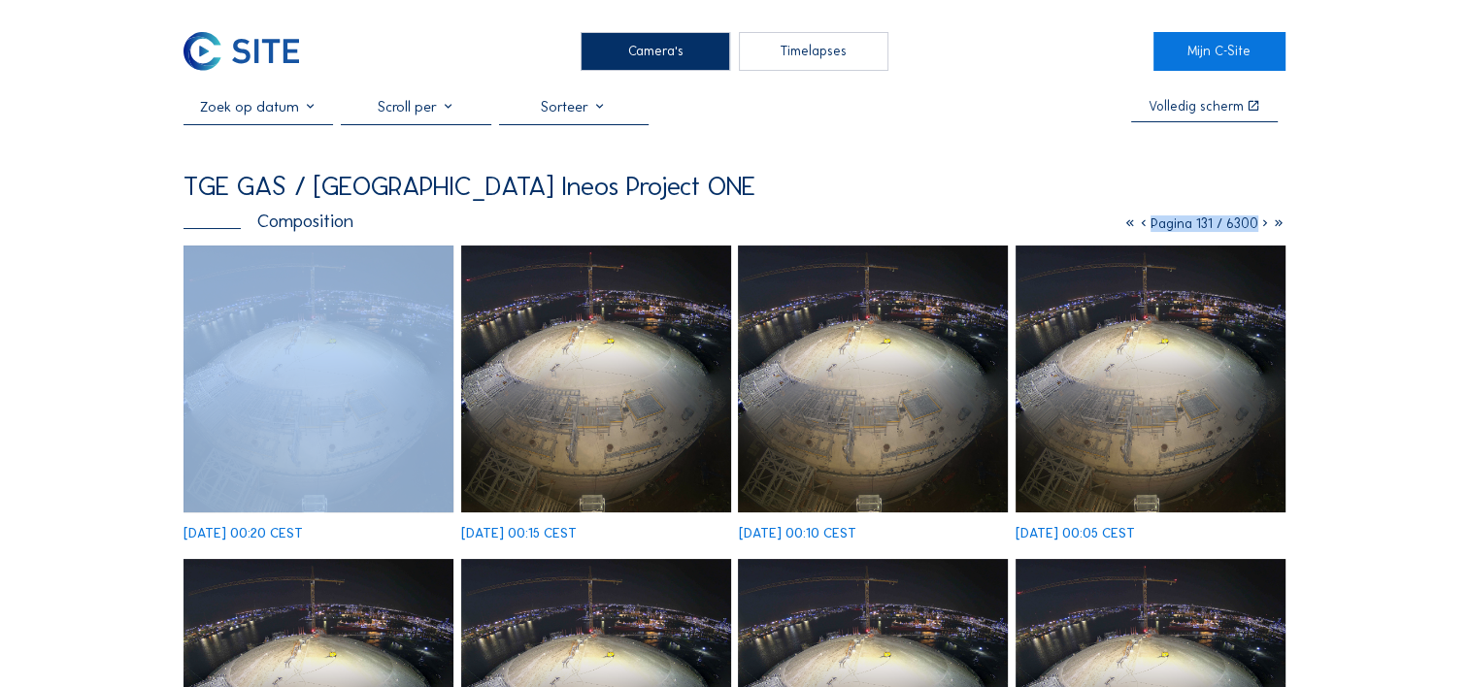
click at [1263, 227] on icon at bounding box center [1265, 223] width 14 height 17
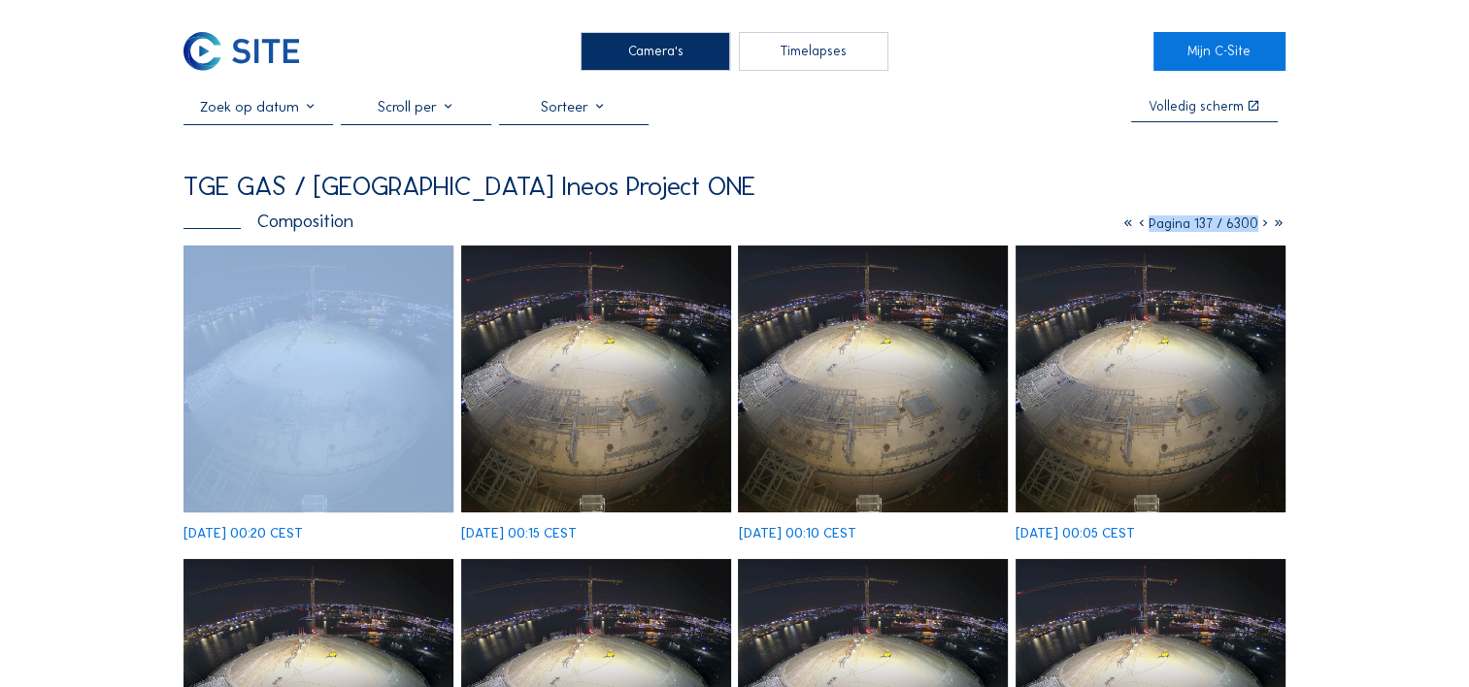
click at [1263, 227] on icon at bounding box center [1265, 223] width 14 height 17
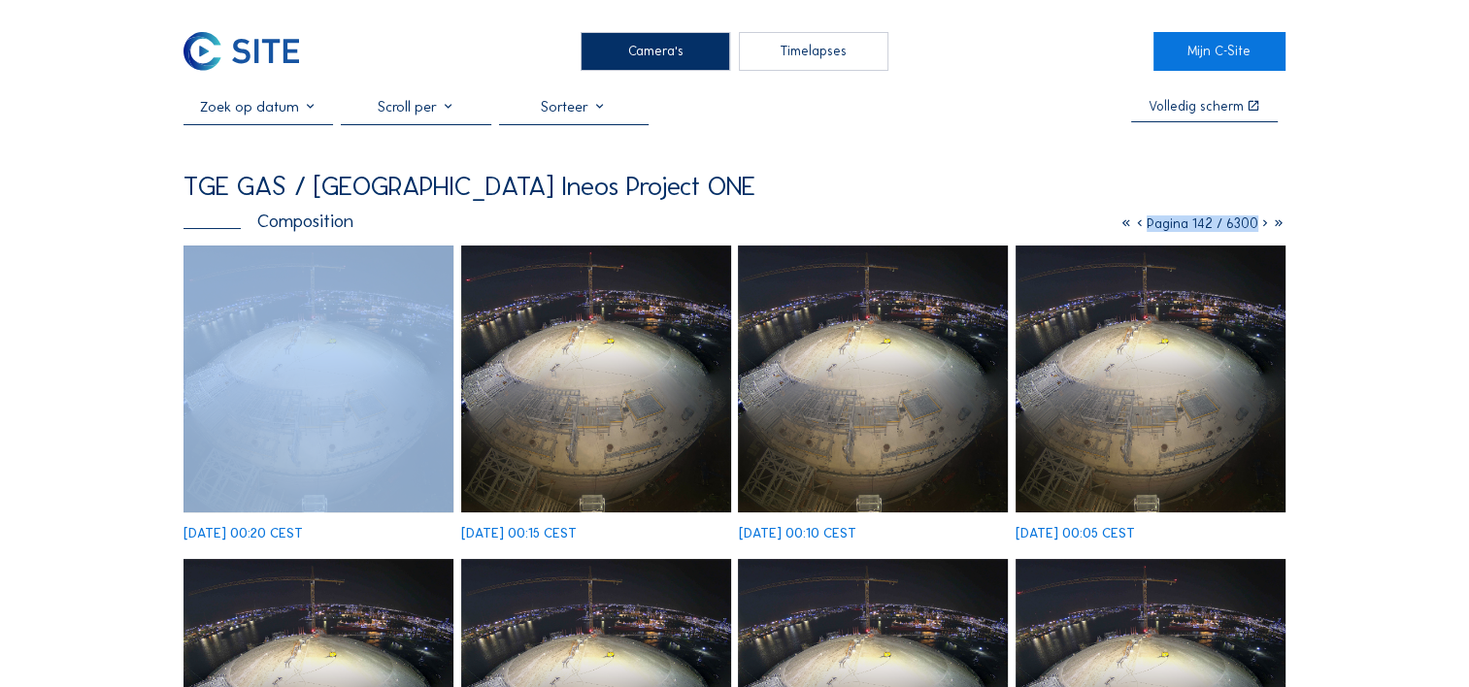
click at [1263, 227] on icon at bounding box center [1265, 223] width 14 height 17
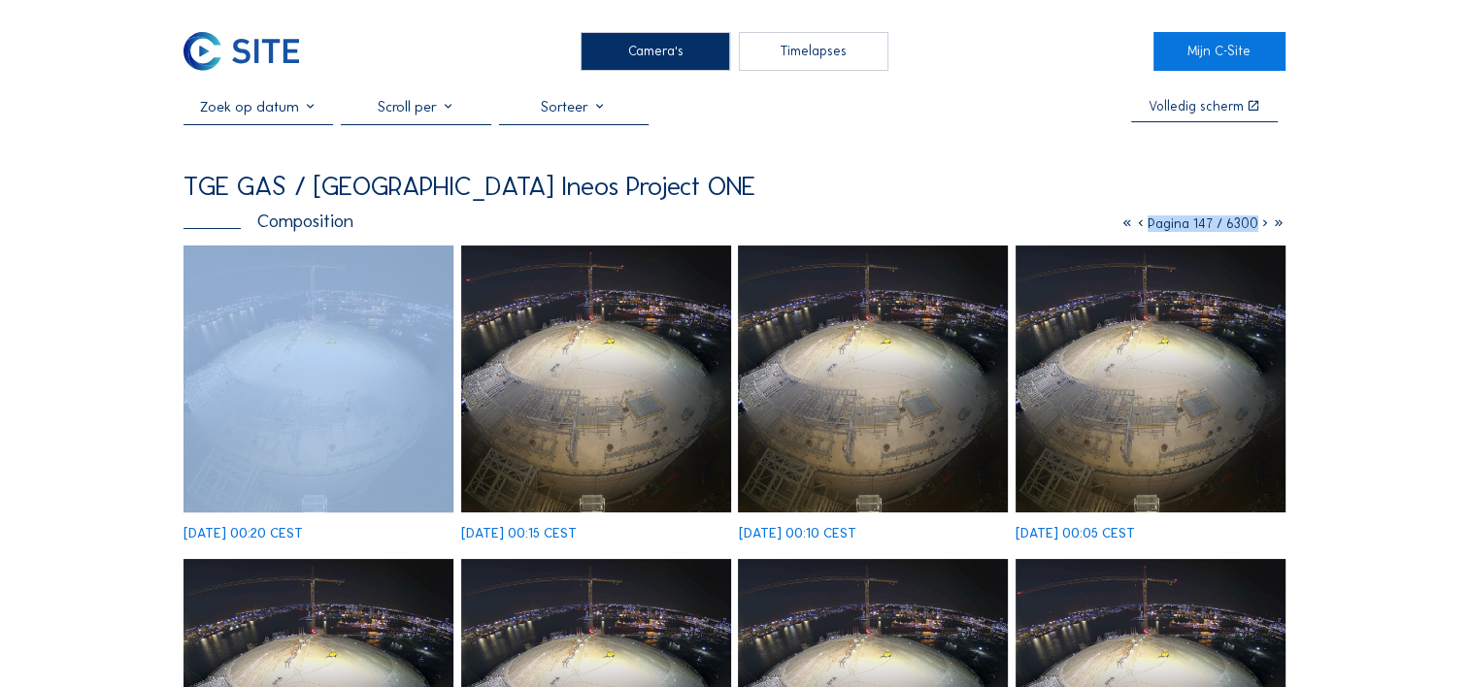
click at [1263, 227] on icon at bounding box center [1265, 223] width 14 height 17
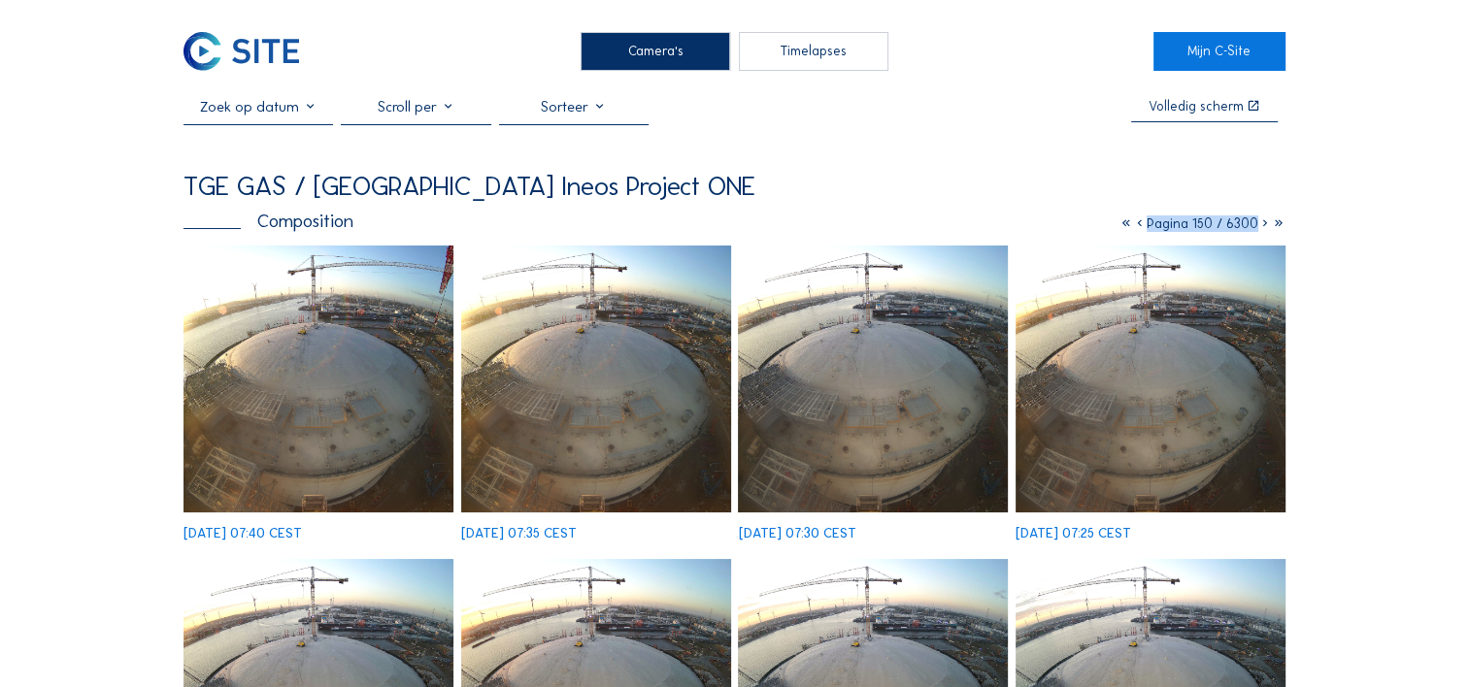
click at [1133, 224] on icon at bounding box center [1140, 223] width 14 height 17
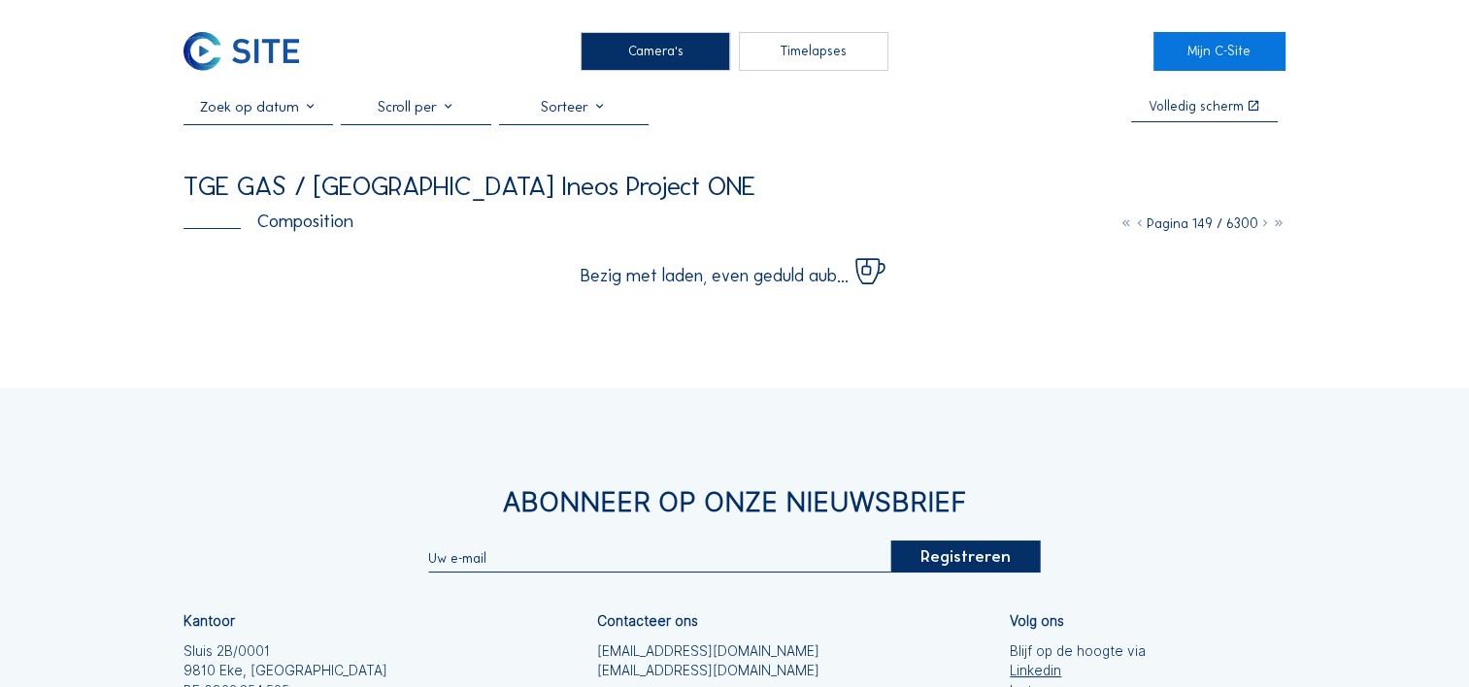
click at [1134, 229] on icon at bounding box center [1140, 223] width 14 height 17
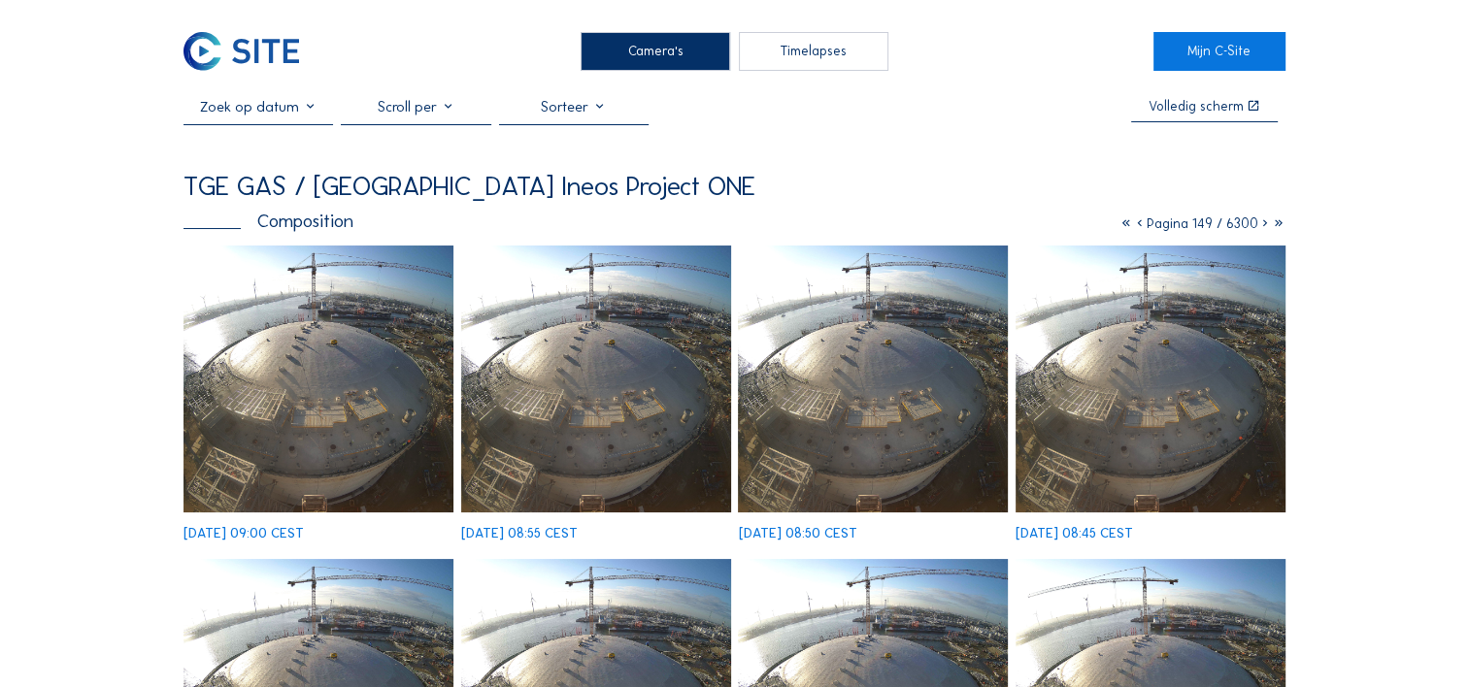
click at [1134, 229] on icon at bounding box center [1140, 223] width 14 height 17
click at [1134, 229] on icon at bounding box center [1141, 223] width 14 height 17
click at [1134, 229] on icon at bounding box center [1140, 223] width 14 height 17
click at [1134, 229] on icon at bounding box center [1141, 223] width 14 height 17
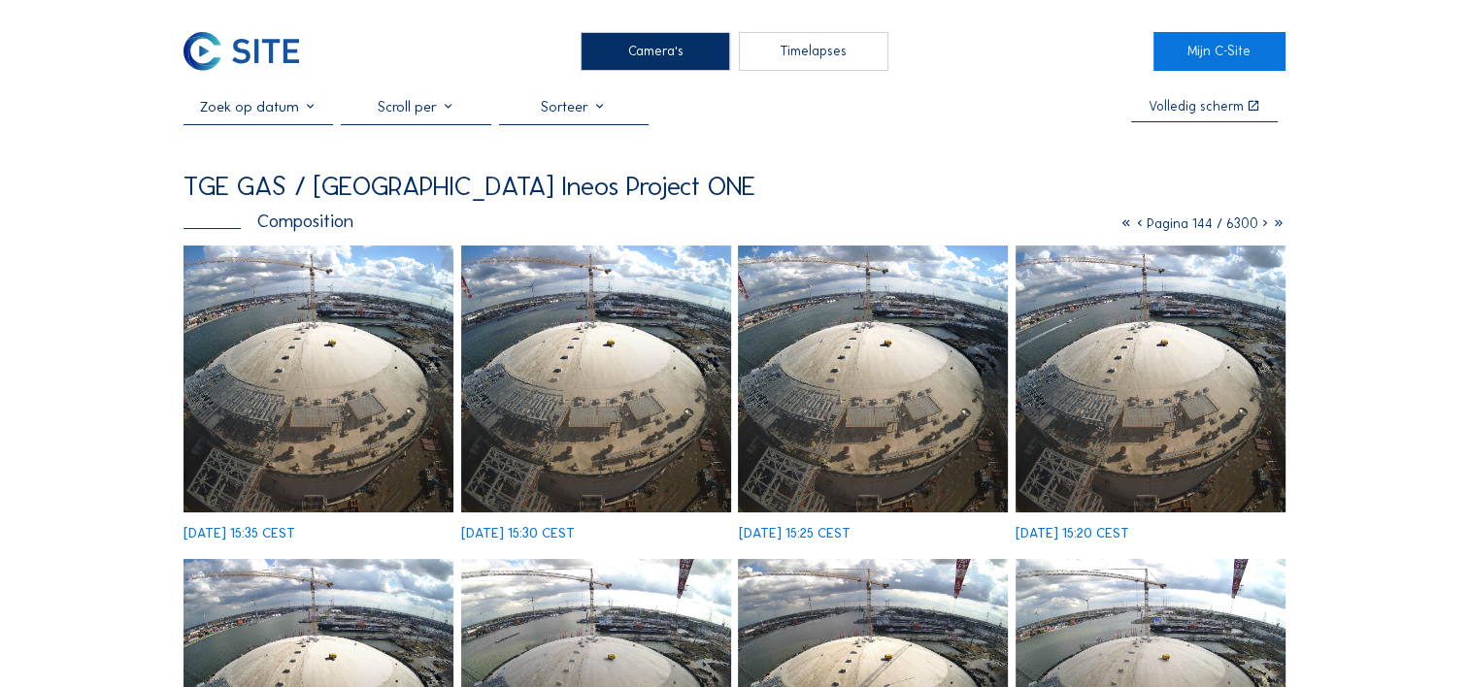
click at [1135, 225] on icon at bounding box center [1140, 223] width 14 height 17
click at [1135, 225] on icon at bounding box center [1141, 223] width 14 height 17
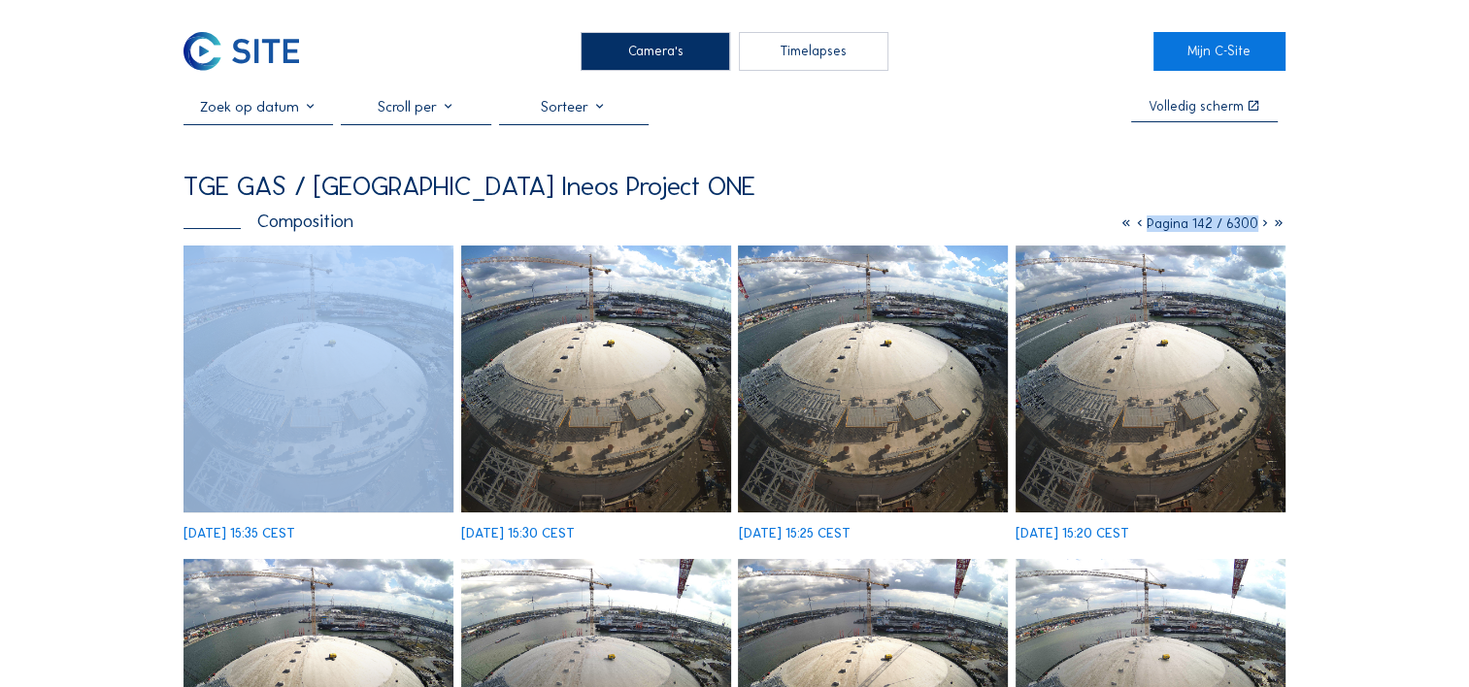
click at [1135, 225] on icon at bounding box center [1140, 223] width 14 height 17
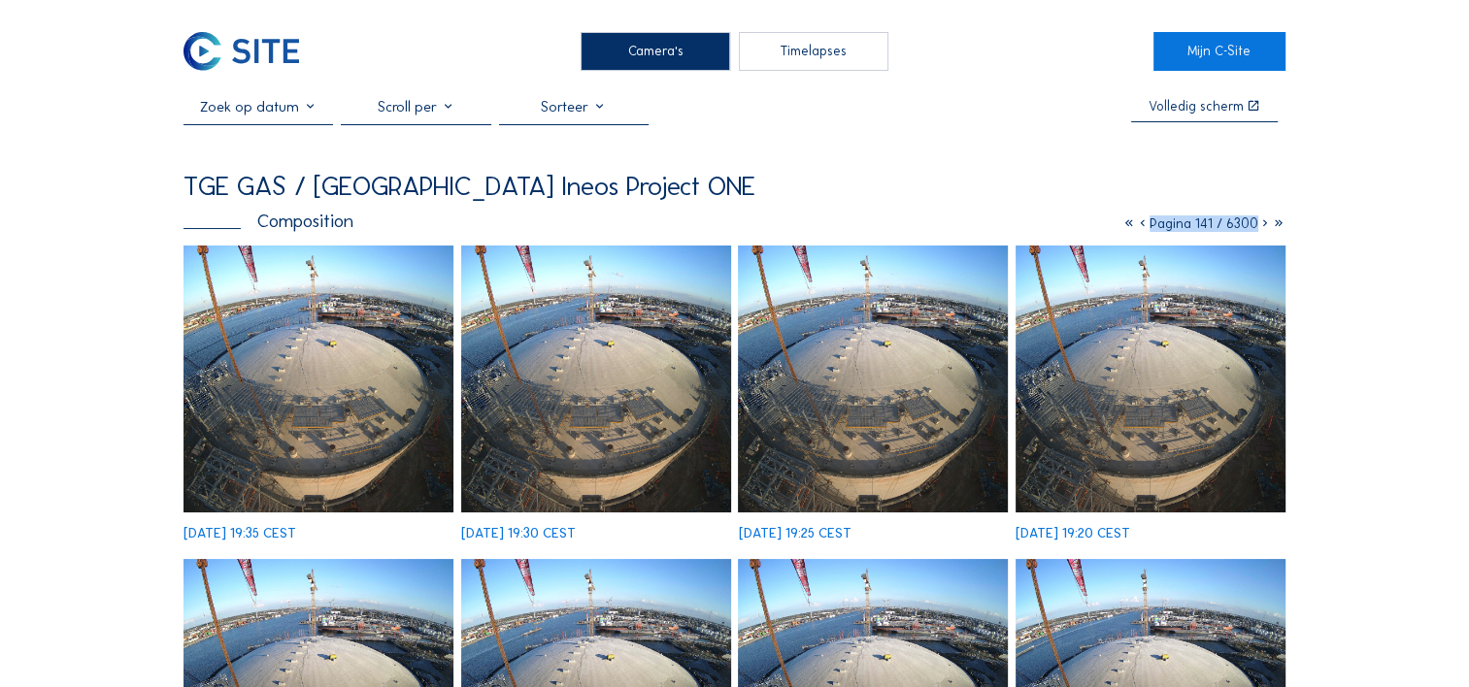
click at [1136, 225] on icon at bounding box center [1143, 223] width 14 height 17
click at [1135, 225] on icon at bounding box center [1139, 223] width 14 height 17
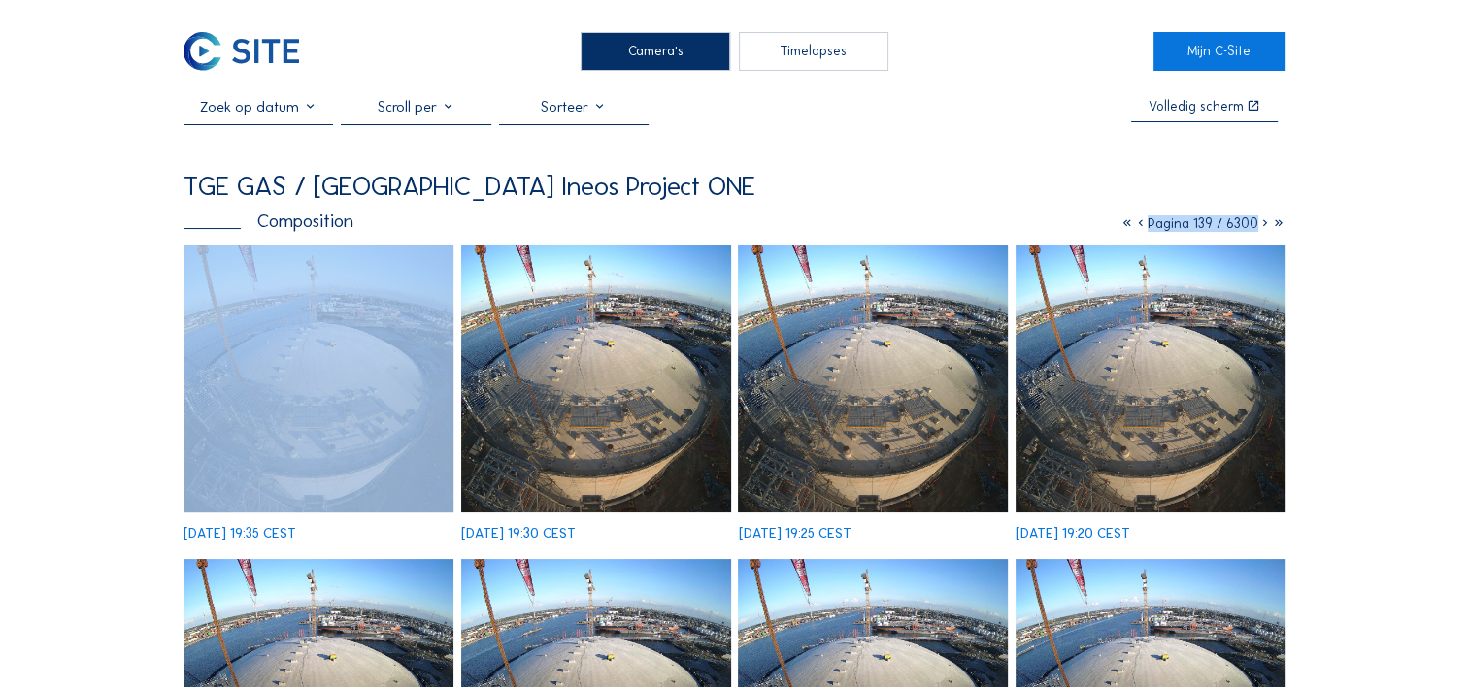
click at [1135, 225] on icon at bounding box center [1141, 223] width 14 height 17
click at [1135, 225] on icon at bounding box center [1142, 223] width 14 height 17
click at [1135, 225] on icon at bounding box center [1141, 223] width 14 height 17
click at [1135, 225] on icon at bounding box center [1142, 223] width 14 height 17
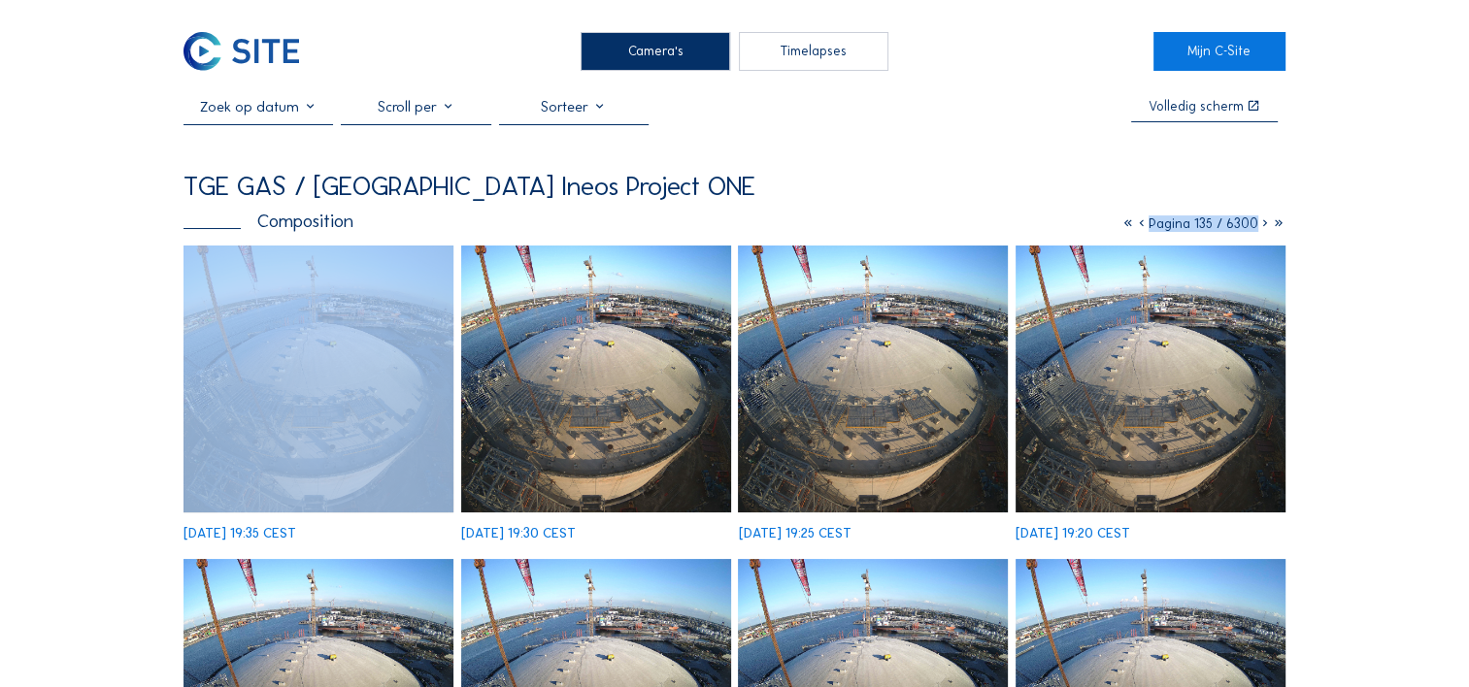
click at [1135, 225] on icon at bounding box center [1142, 223] width 14 height 17
click at [1135, 225] on icon at bounding box center [1141, 223] width 14 height 17
click at [1135, 225] on icon at bounding box center [1140, 223] width 14 height 17
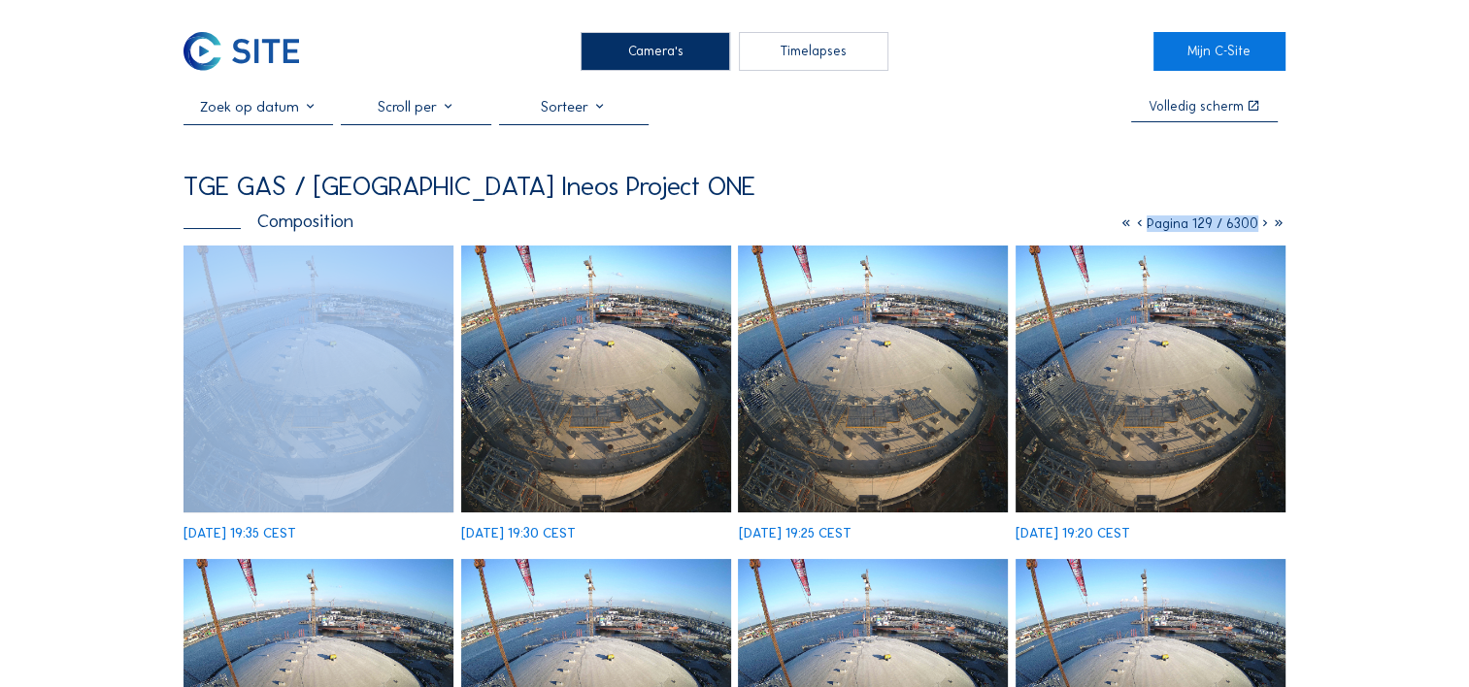
click at [1135, 225] on icon at bounding box center [1140, 223] width 14 height 17
click at [1135, 225] on icon at bounding box center [1141, 223] width 14 height 17
click at [1135, 225] on icon at bounding box center [1140, 223] width 14 height 17
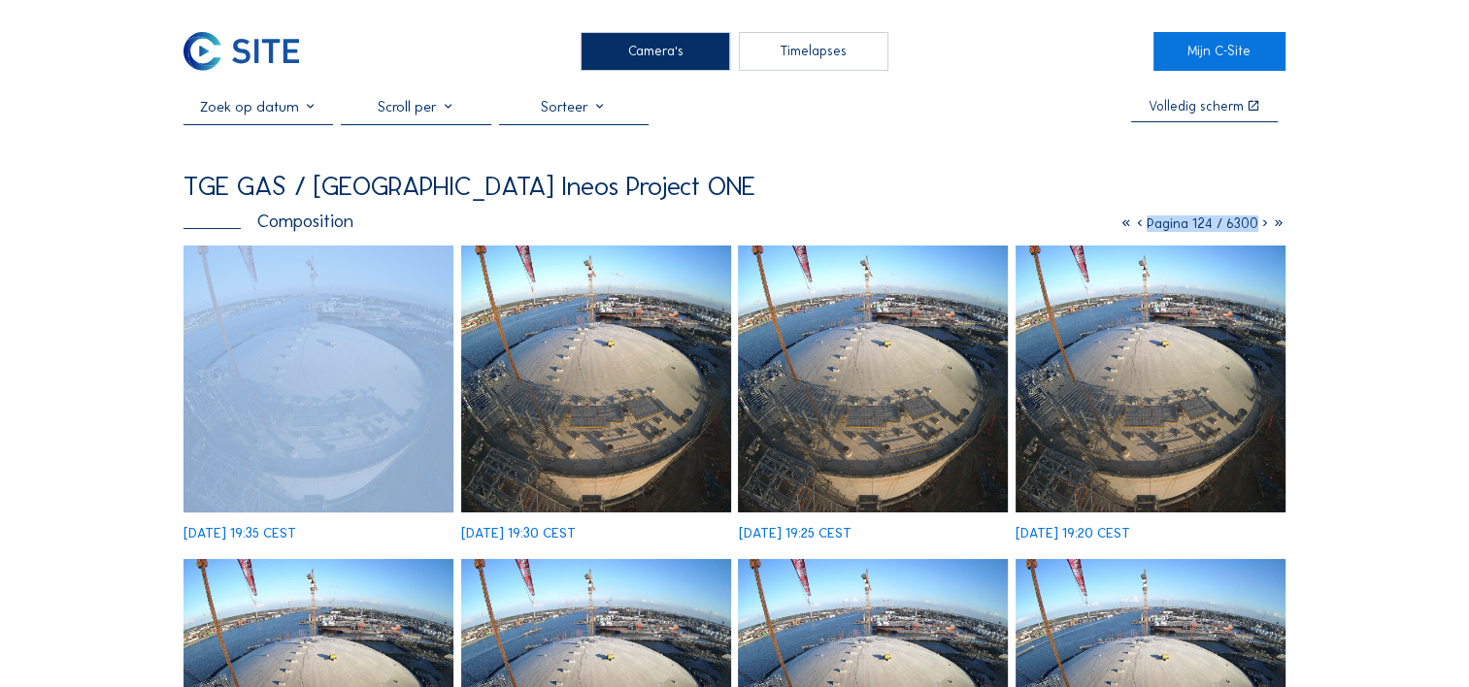
click at [1135, 225] on icon at bounding box center [1140, 223] width 14 height 17
click at [1135, 225] on icon at bounding box center [1141, 223] width 14 height 17
click at [1136, 225] on icon at bounding box center [1143, 223] width 14 height 17
click at [1135, 225] on icon at bounding box center [1139, 223] width 14 height 17
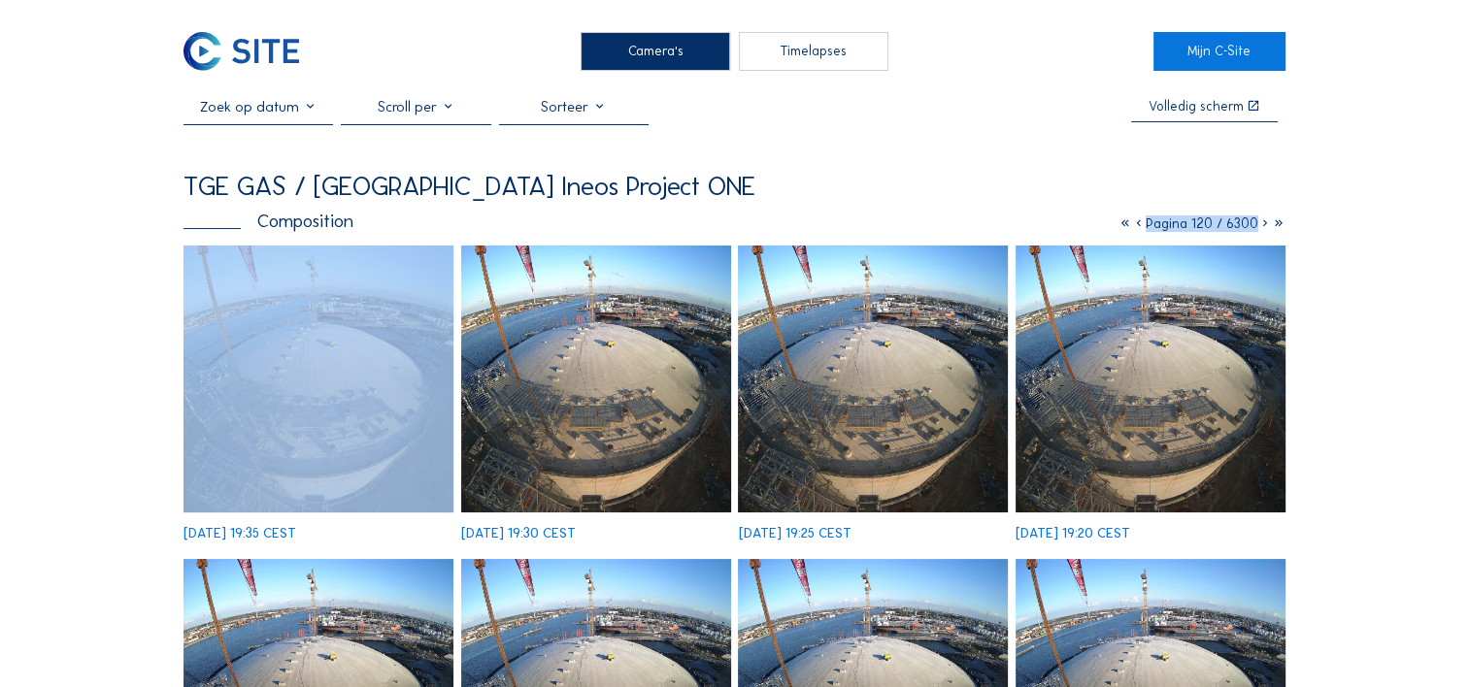
click at [1135, 225] on icon at bounding box center [1139, 223] width 14 height 17
click at [1136, 225] on icon at bounding box center [1143, 223] width 14 height 17
click at [1137, 225] on icon at bounding box center [1144, 223] width 14 height 17
click at [1136, 225] on icon at bounding box center [1143, 223] width 14 height 17
click at [1137, 225] on icon at bounding box center [1144, 223] width 14 height 17
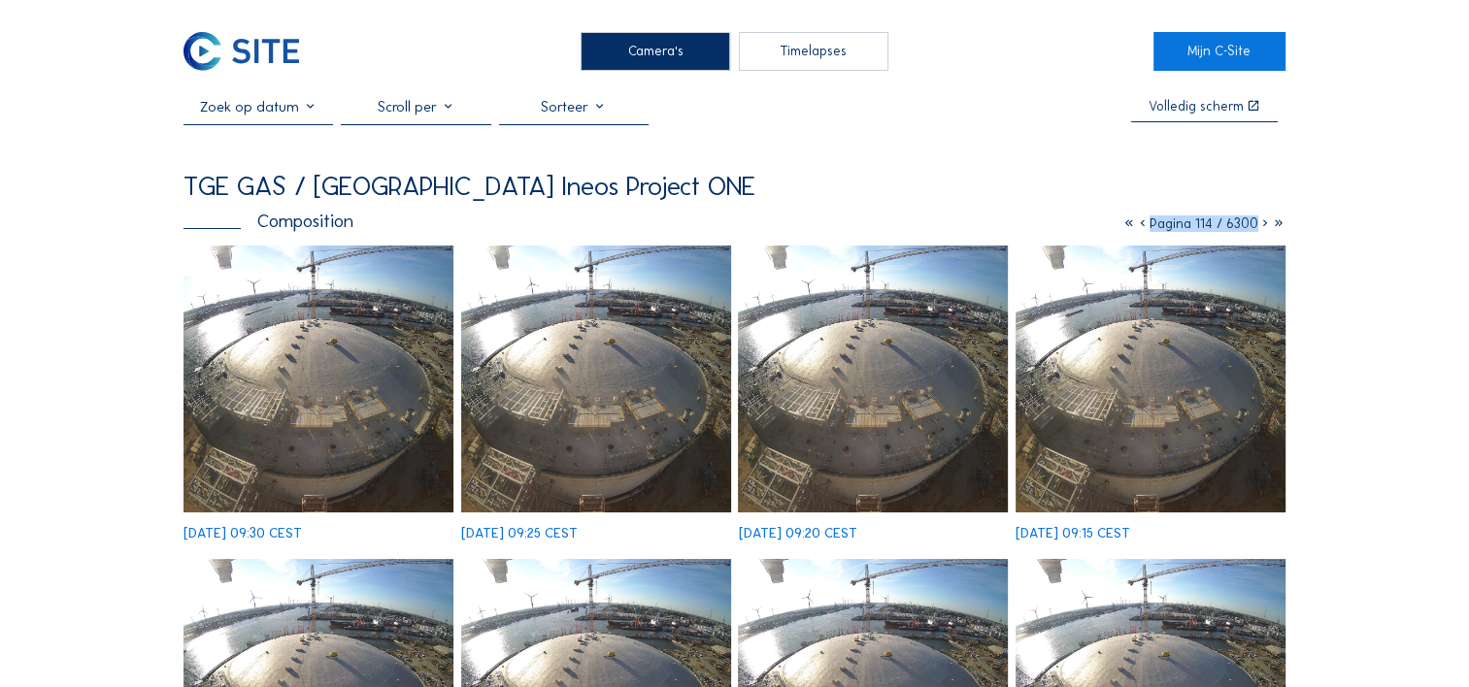
click at [1137, 229] on icon at bounding box center [1143, 223] width 14 height 17
click at [1138, 228] on icon at bounding box center [1144, 223] width 14 height 17
click at [1138, 228] on icon at bounding box center [1143, 223] width 14 height 17
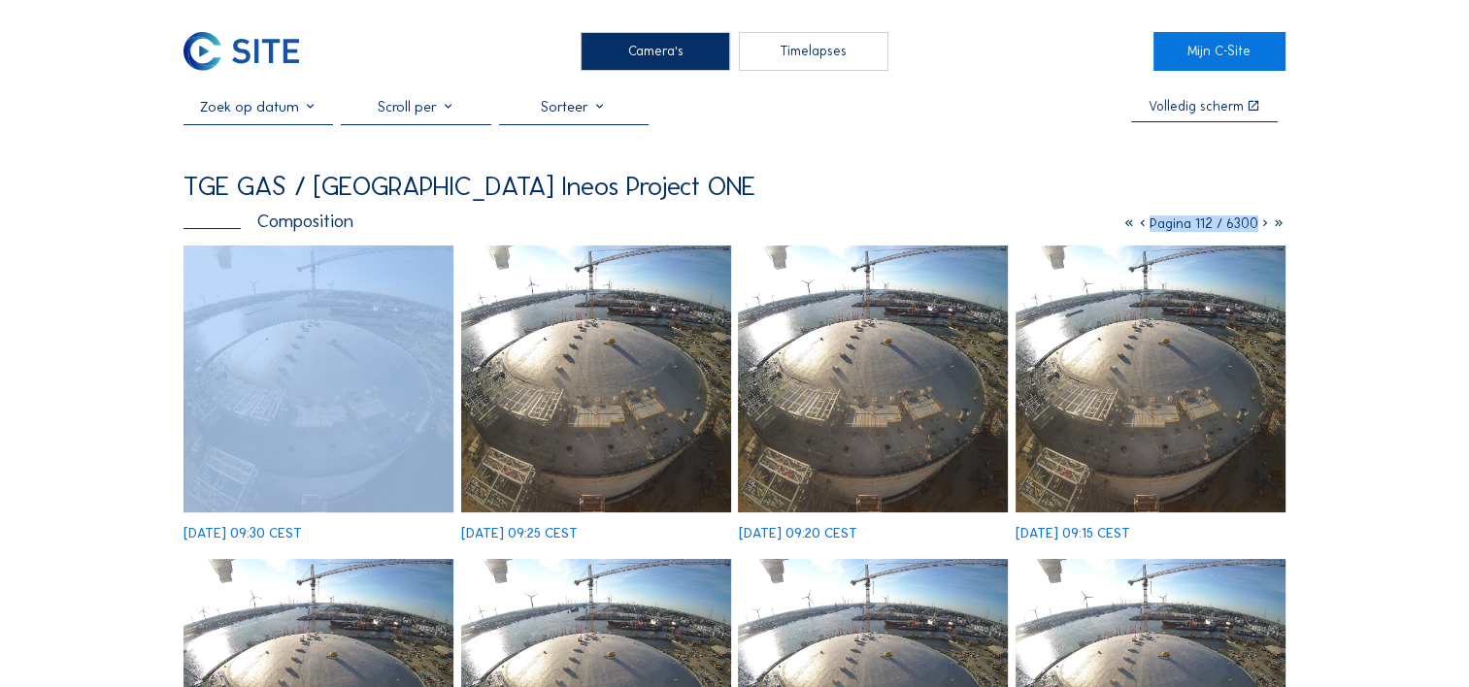
click at [1138, 228] on icon at bounding box center [1143, 223] width 14 height 17
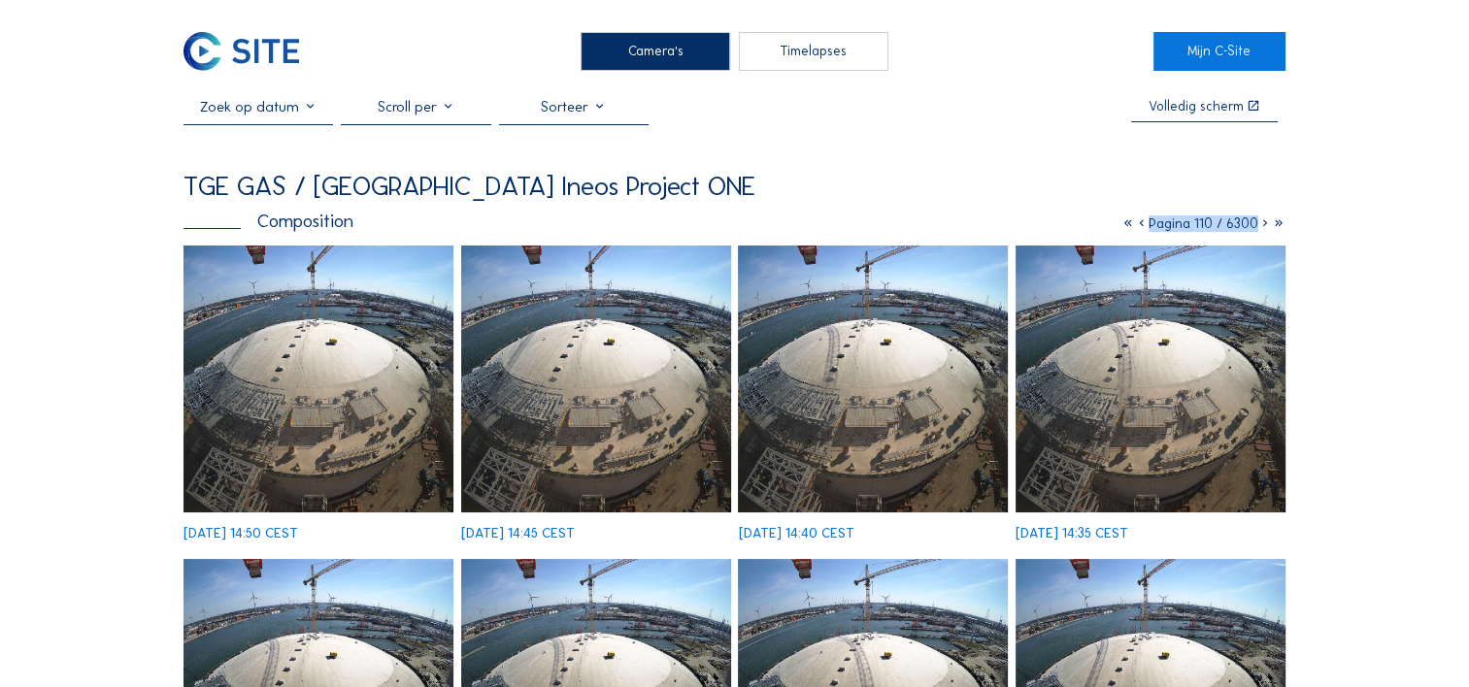
click at [1138, 228] on icon at bounding box center [1142, 223] width 14 height 17
click at [1138, 228] on icon at bounding box center [1139, 223] width 14 height 17
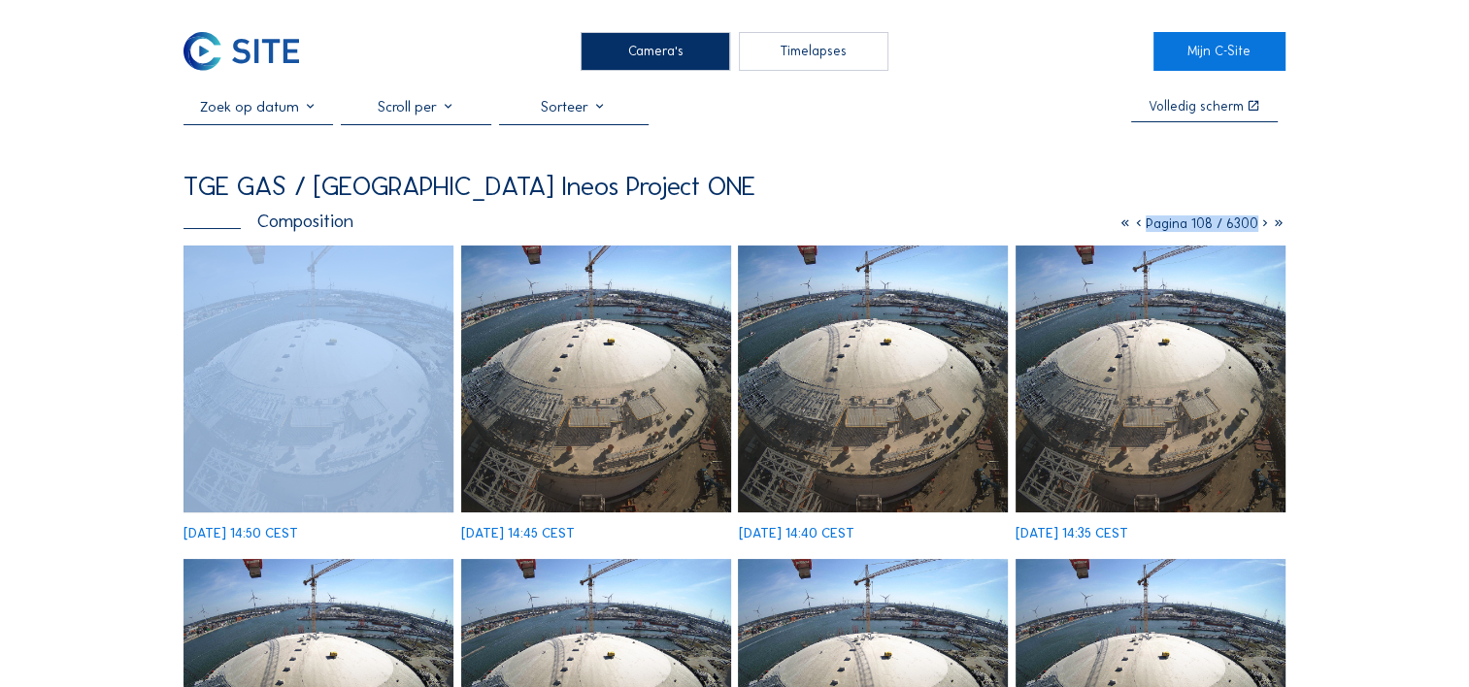
click at [1138, 228] on icon at bounding box center [1139, 223] width 14 height 17
click at [1138, 228] on icon at bounding box center [1140, 223] width 14 height 17
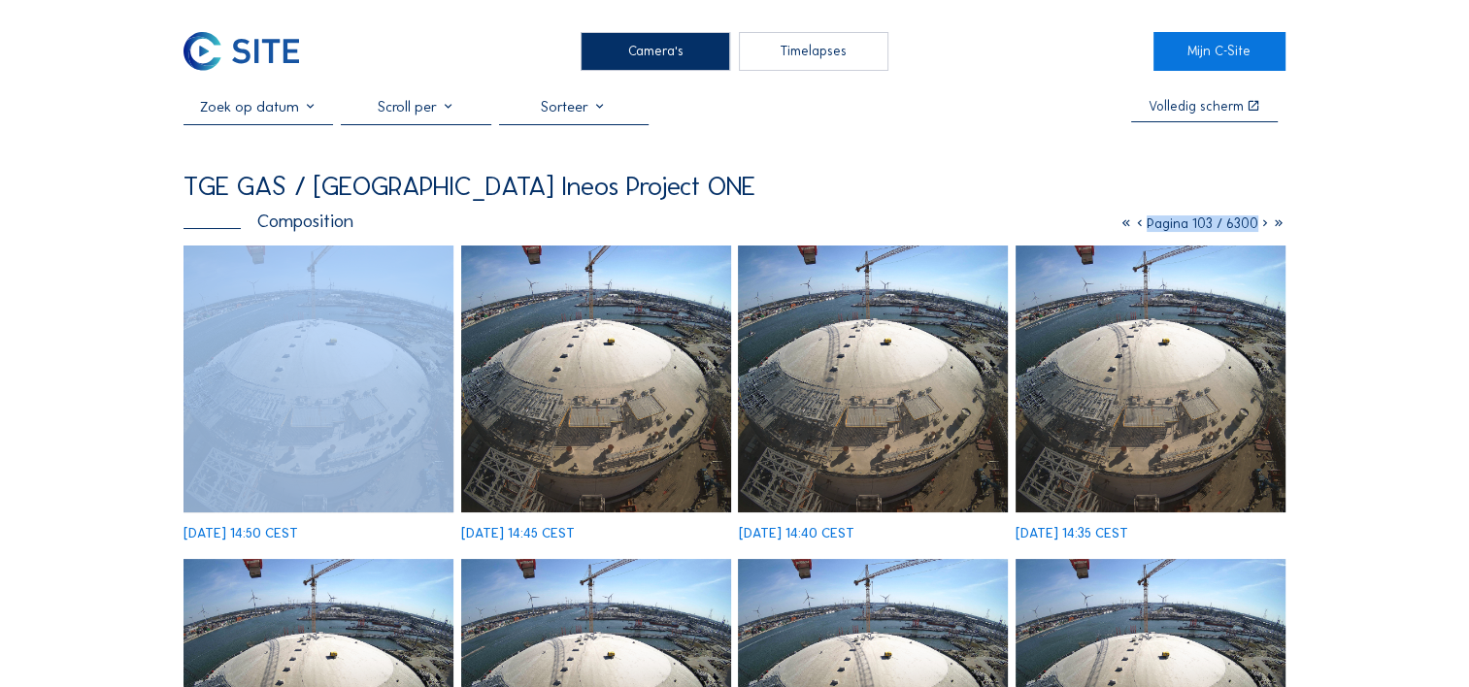
click at [1138, 228] on icon at bounding box center [1140, 223] width 14 height 17
click at [1138, 228] on icon at bounding box center [1139, 223] width 14 height 17
click at [1138, 228] on icon at bounding box center [1138, 223] width 14 height 17
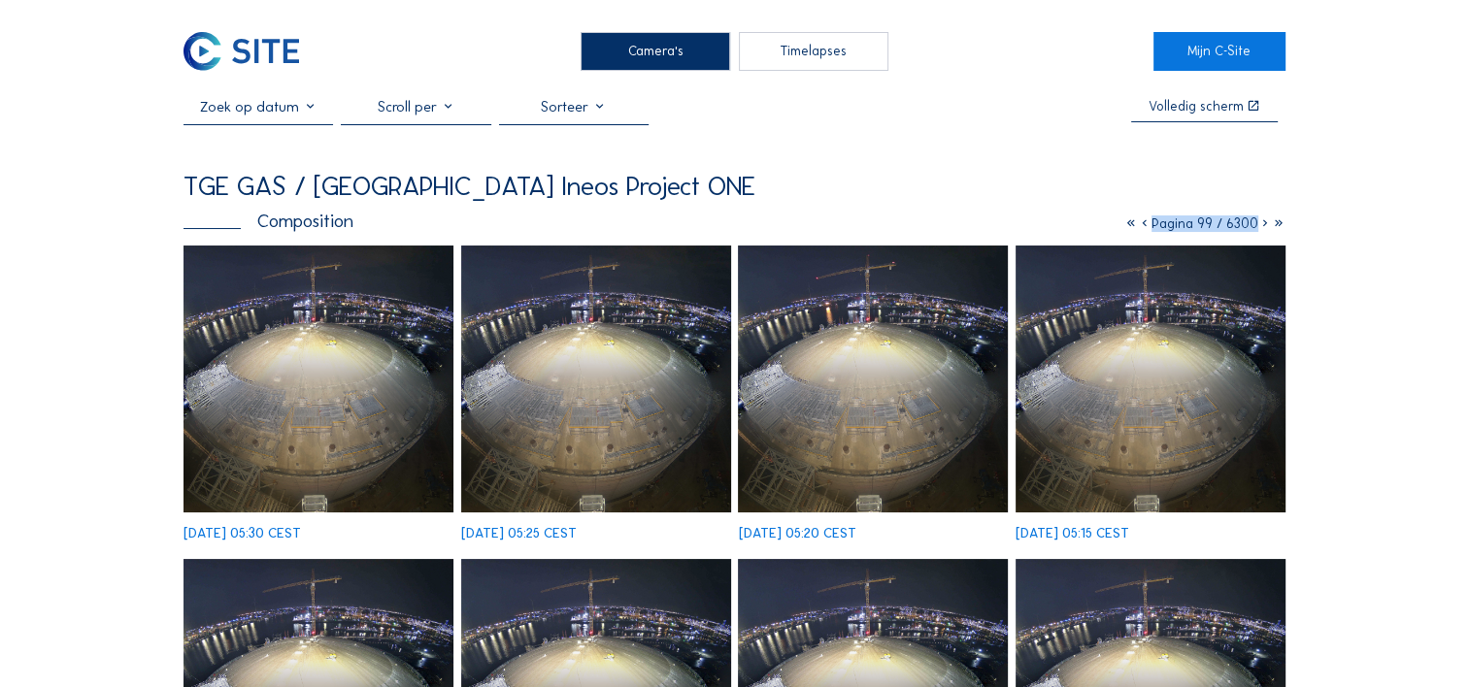
click at [1138, 228] on icon at bounding box center [1145, 223] width 14 height 17
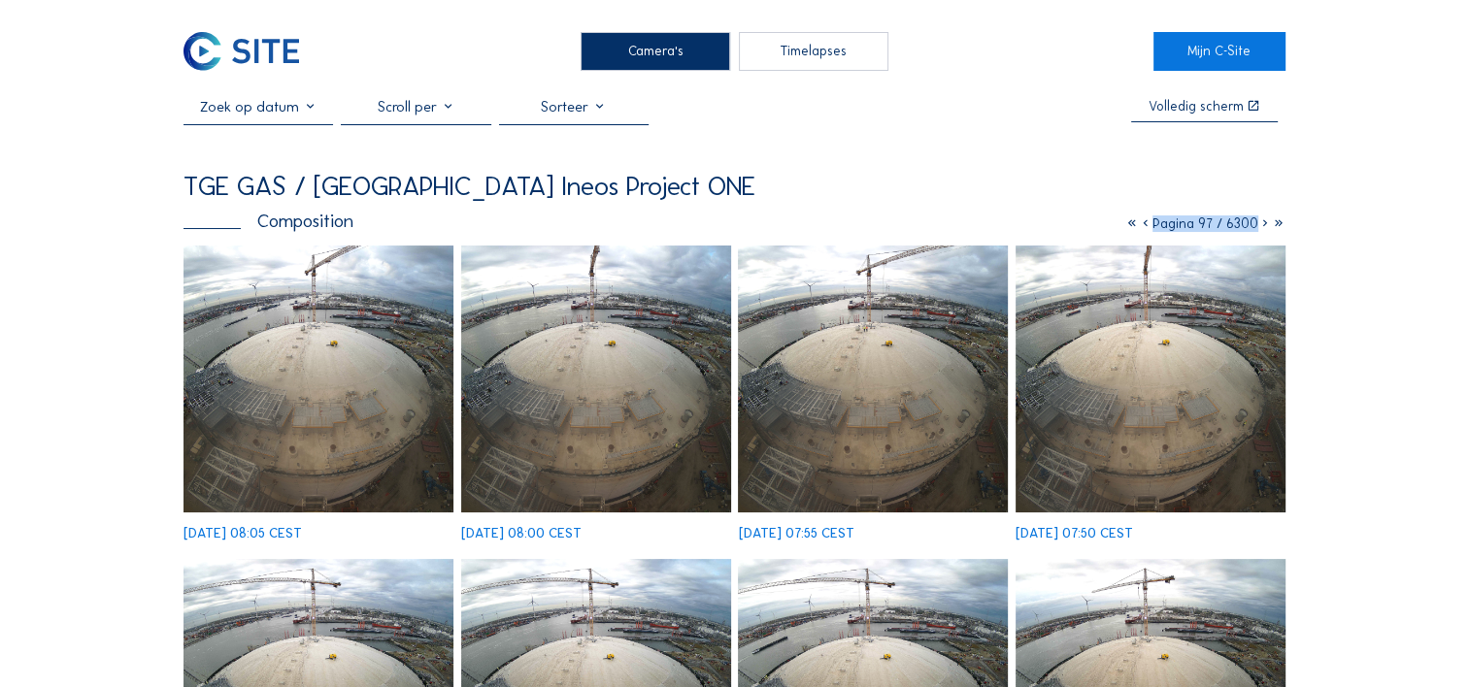
click at [1141, 228] on icon at bounding box center [1146, 223] width 14 height 17
click at [1141, 228] on icon at bounding box center [1145, 223] width 14 height 17
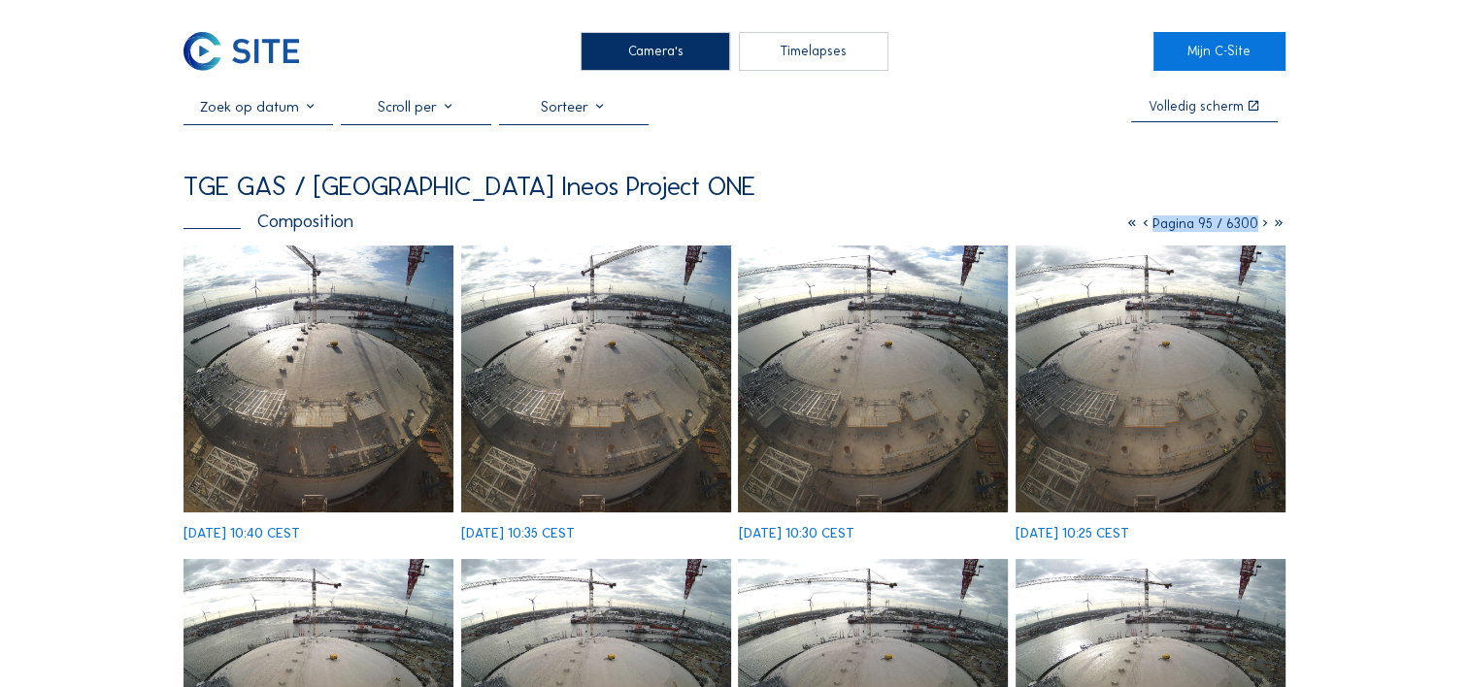
click at [1141, 228] on icon at bounding box center [1146, 223] width 14 height 17
click at [1141, 228] on icon at bounding box center [1145, 223] width 14 height 17
click at [1141, 228] on icon at bounding box center [1146, 223] width 14 height 17
click at [1141, 228] on icon at bounding box center [1145, 223] width 14 height 17
click at [1141, 228] on icon at bounding box center [1148, 223] width 14 height 17
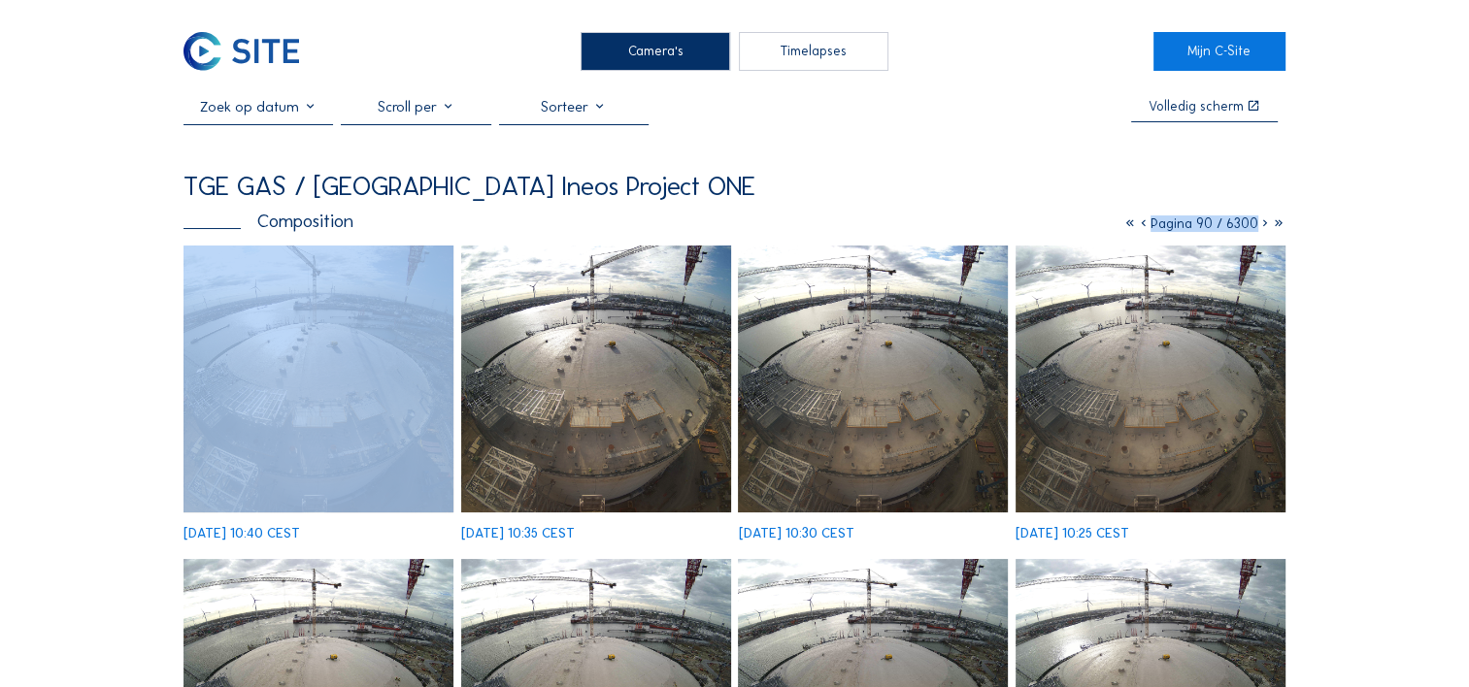
click at [1141, 228] on icon at bounding box center [1144, 223] width 14 height 17
click at [1141, 228] on icon at bounding box center [1145, 223] width 14 height 17
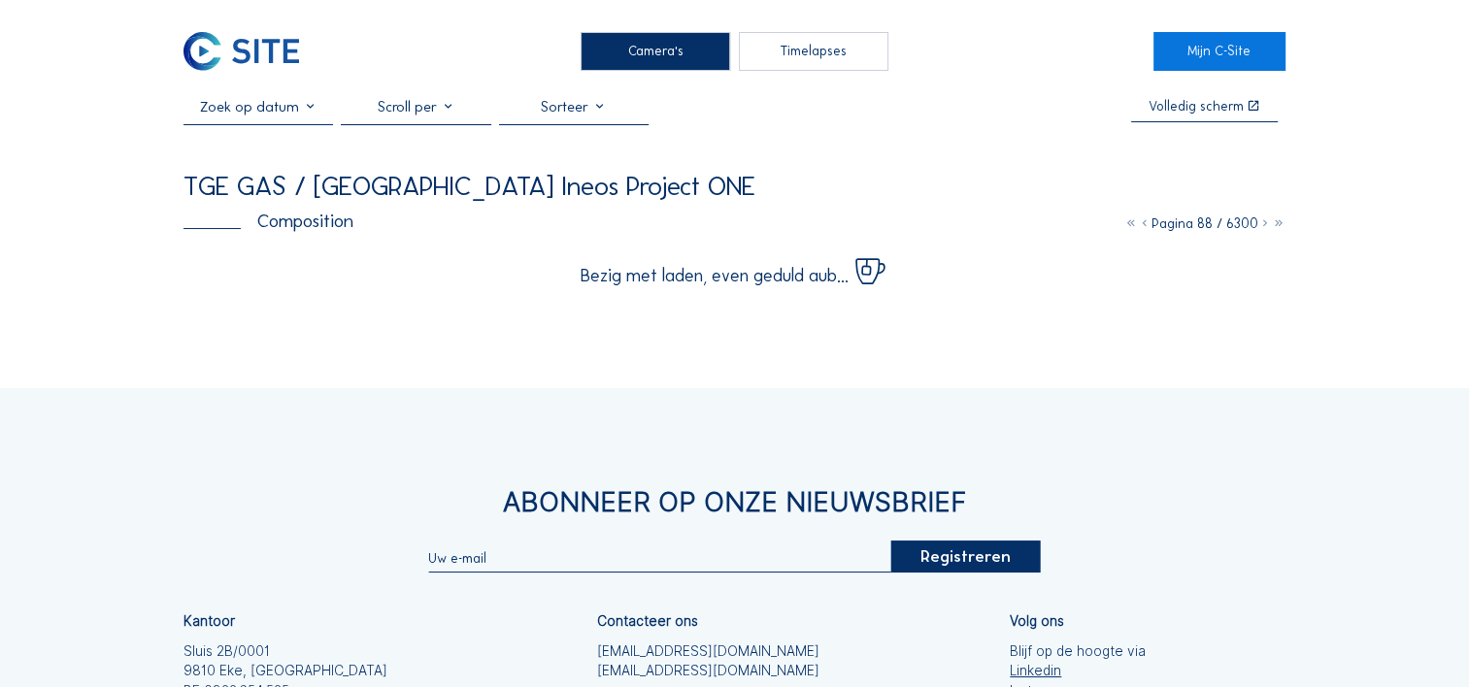
click at [1261, 227] on icon at bounding box center [1265, 223] width 14 height 17
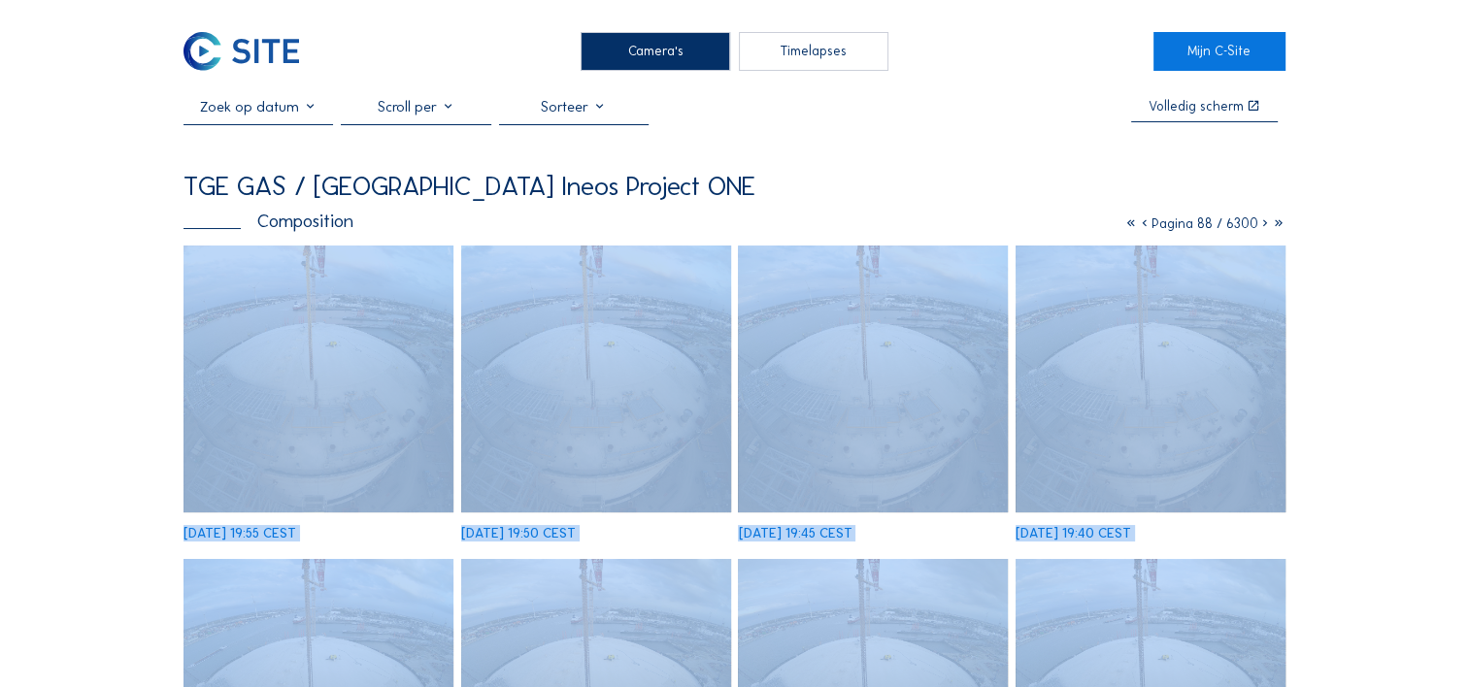
click at [1260, 226] on icon at bounding box center [1265, 223] width 14 height 17
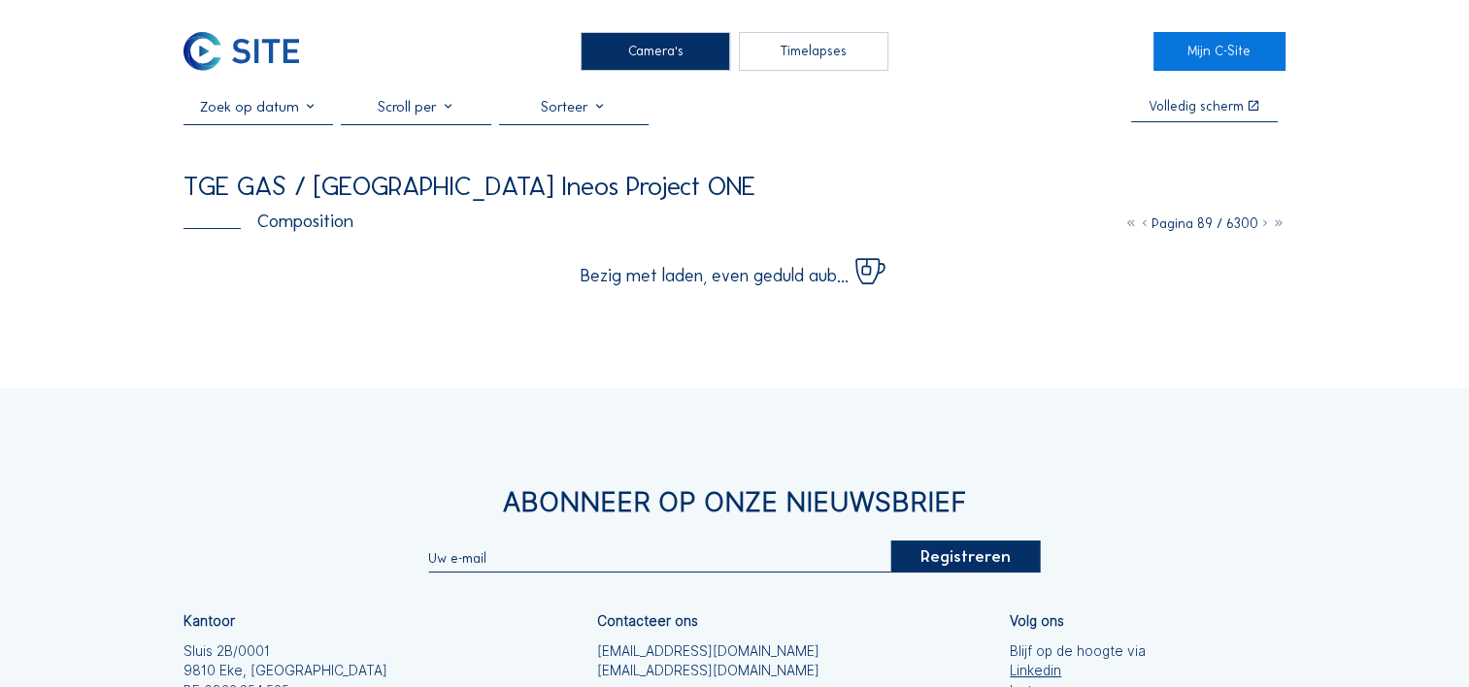
click at [1262, 226] on icon at bounding box center [1265, 223] width 14 height 17
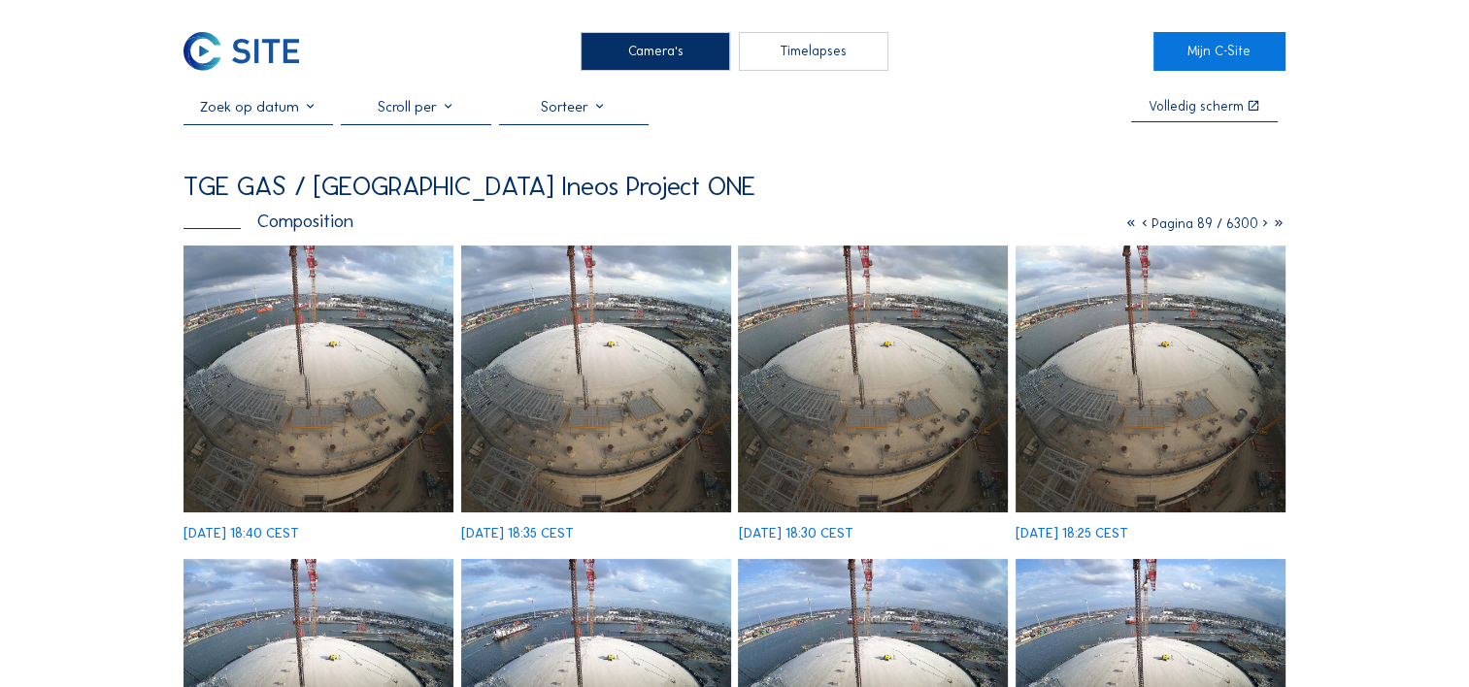
click at [1264, 228] on icon at bounding box center [1265, 223] width 14 height 17
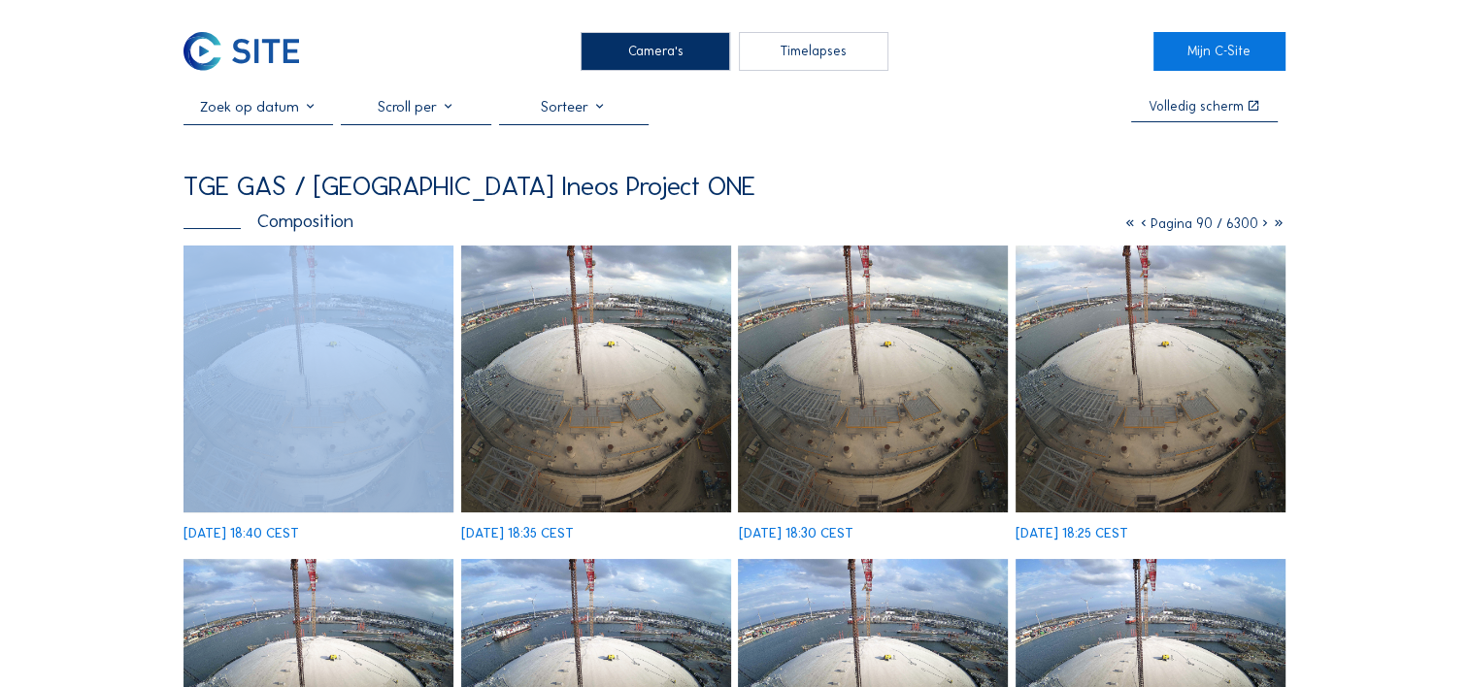
click at [1264, 228] on icon at bounding box center [1265, 223] width 14 height 17
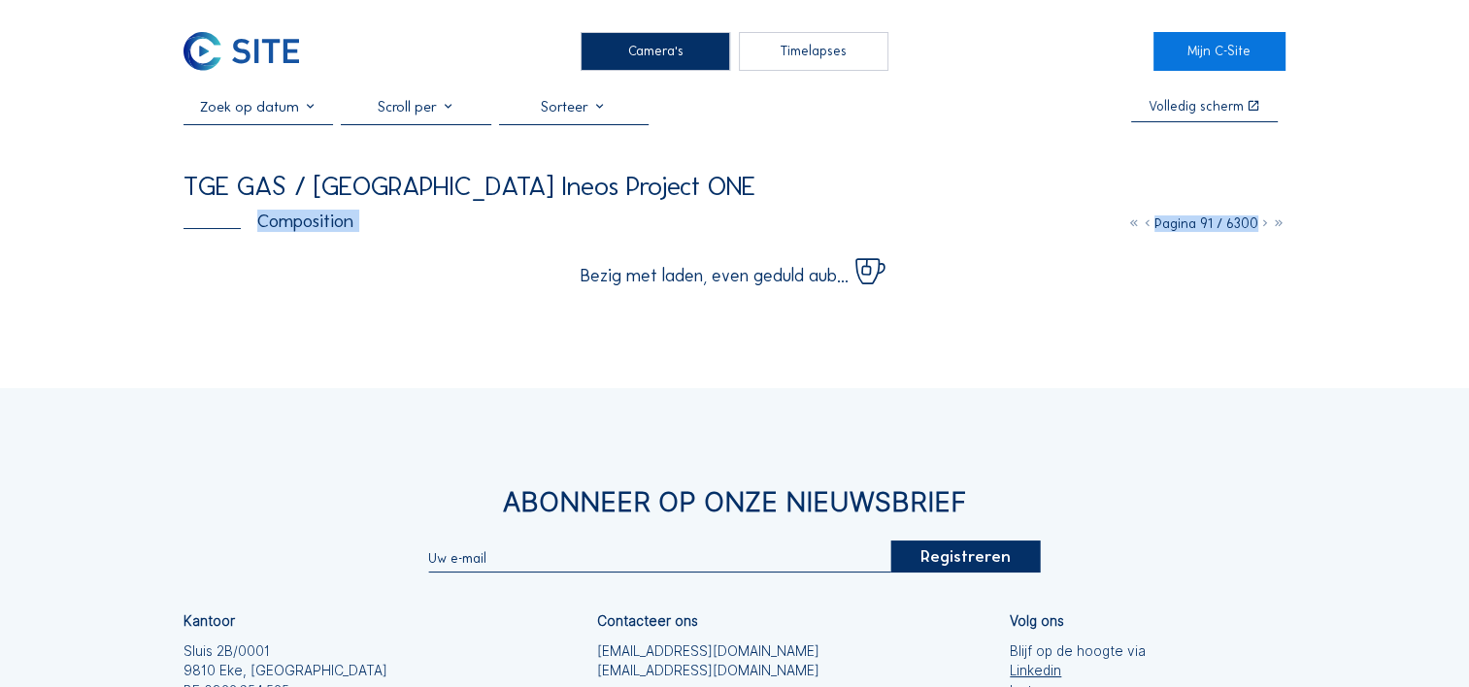
click at [1264, 228] on icon at bounding box center [1265, 223] width 14 height 17
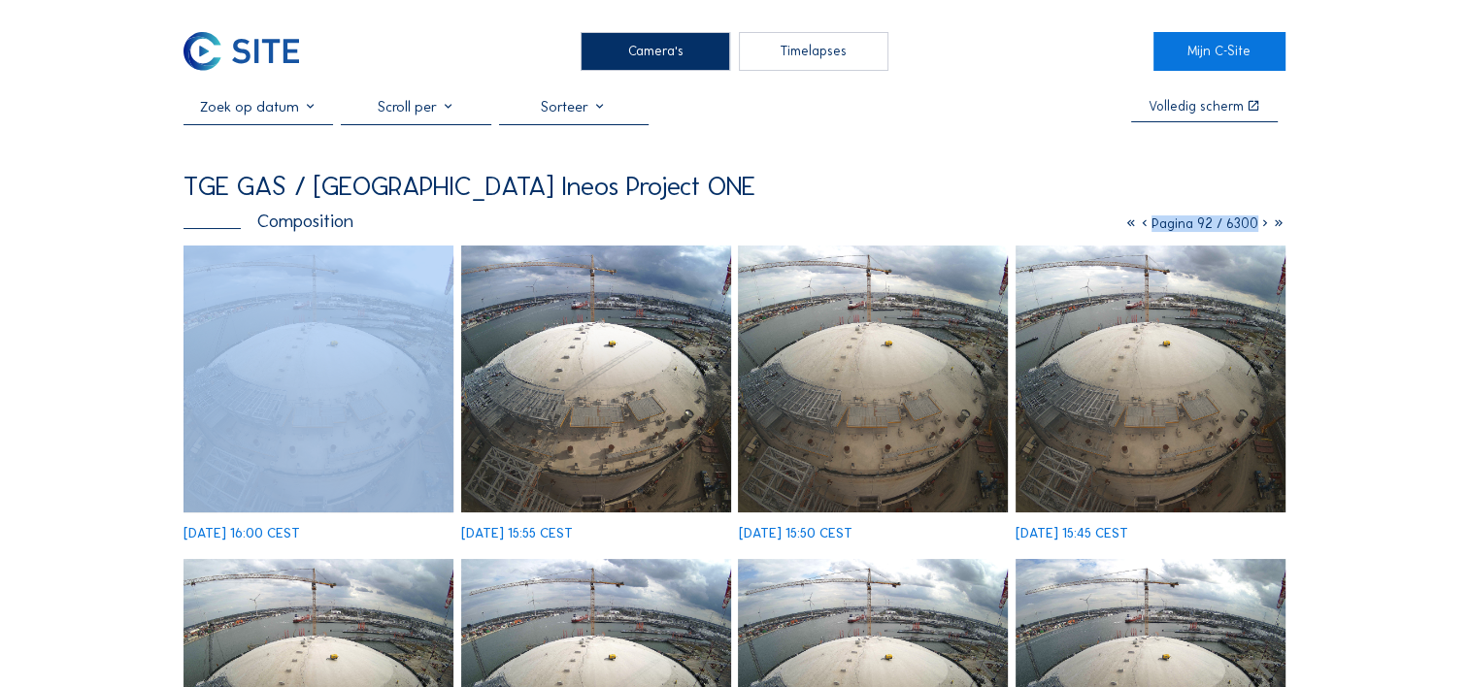
click at [1264, 228] on icon at bounding box center [1265, 223] width 14 height 17
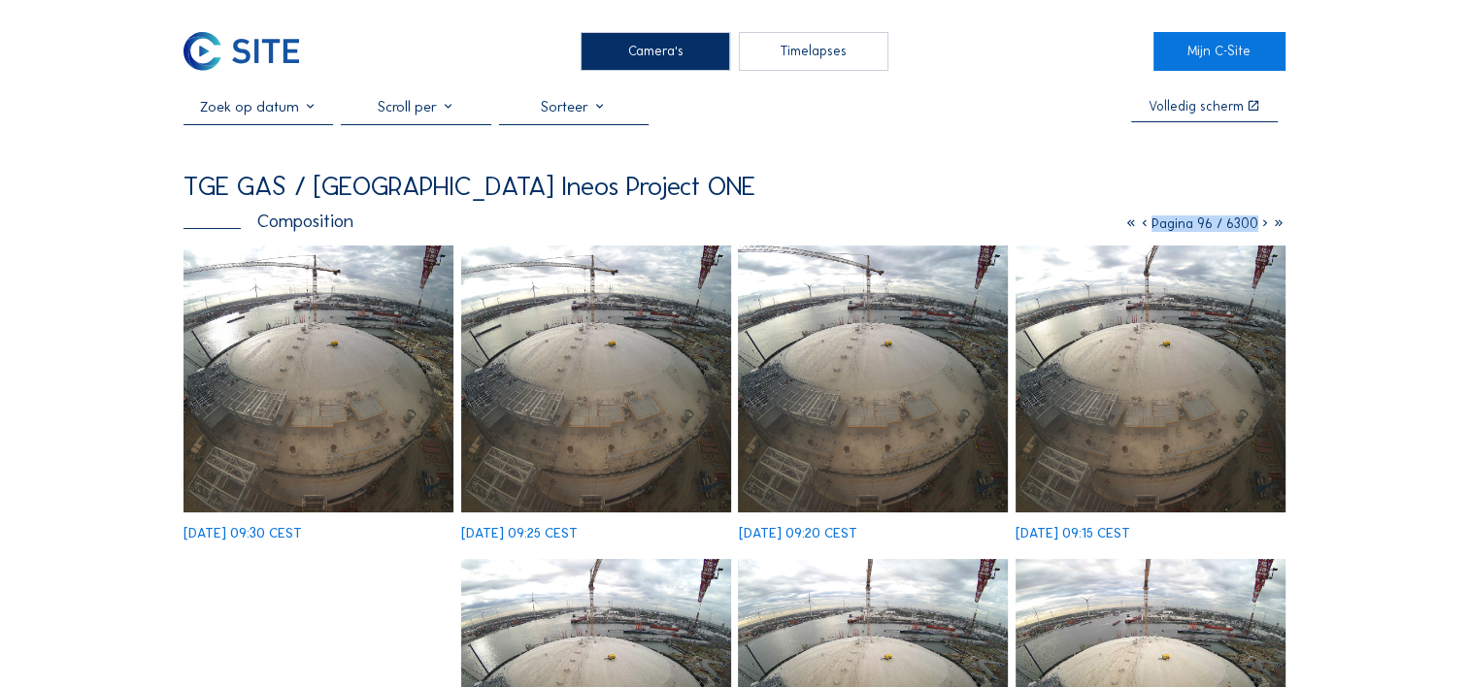
click at [302, 527] on div "[DATE] 09:30 CEST" at bounding box center [242, 534] width 118 height 14
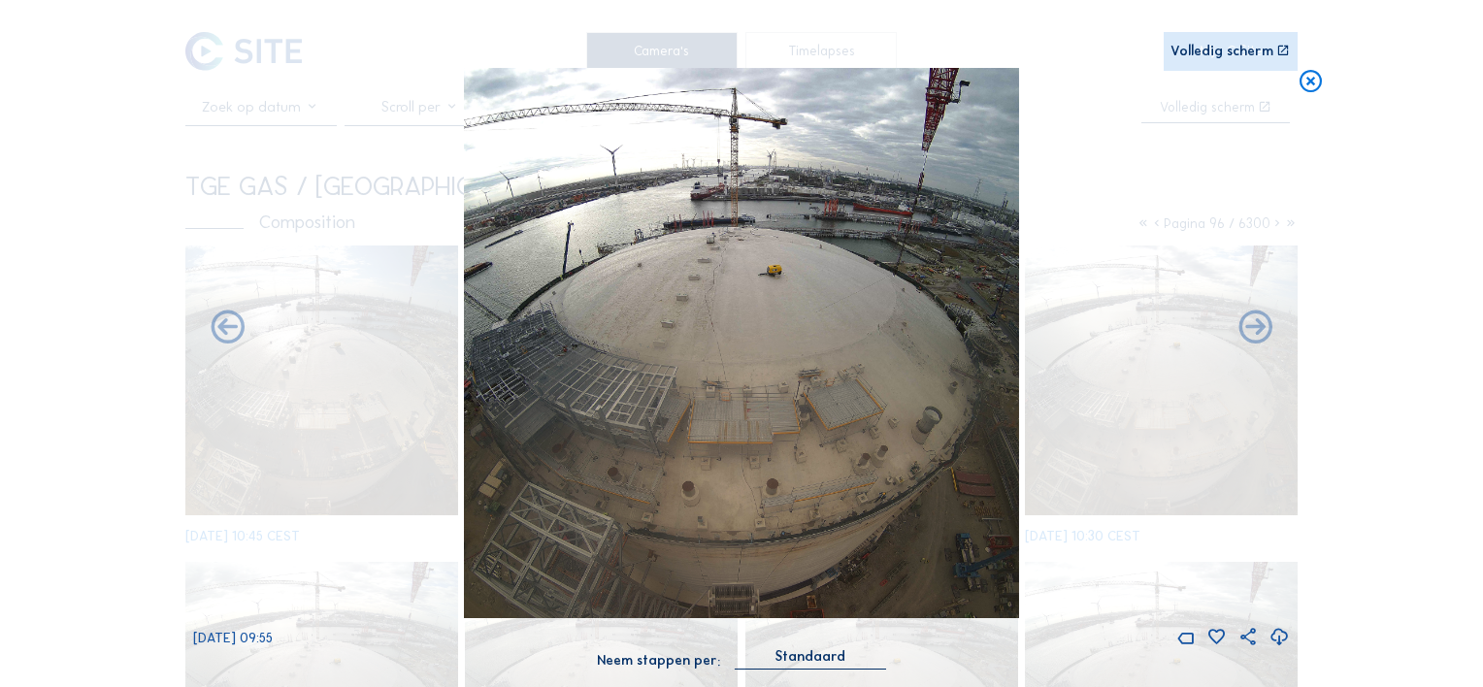
click at [755, 466] on img at bounding box center [741, 342] width 555 height 549
click at [1275, 641] on icon at bounding box center [1280, 637] width 20 height 25
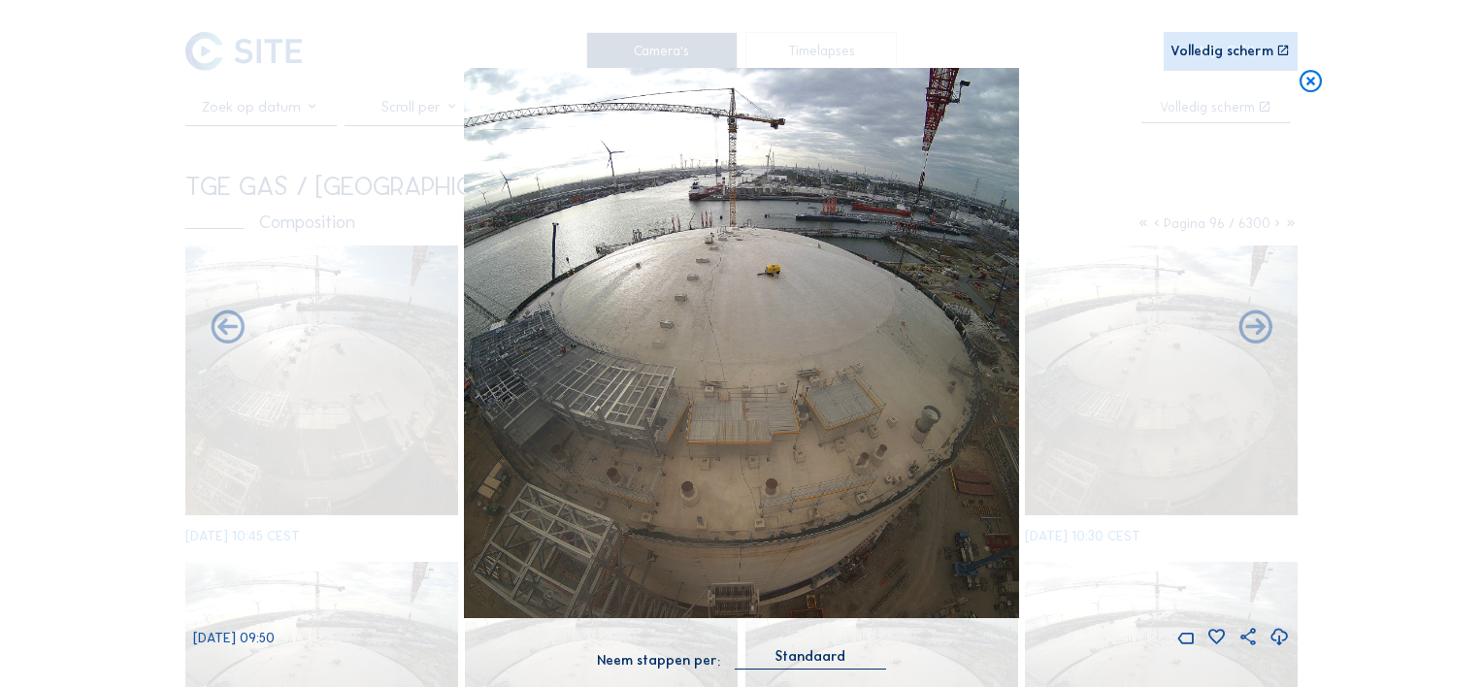
click at [1421, 170] on div "Scroll om door de tijd te reizen | Druk op de 'Alt'-[PERSON_NAME] + scroll om t…" at bounding box center [741, 343] width 1483 height 687
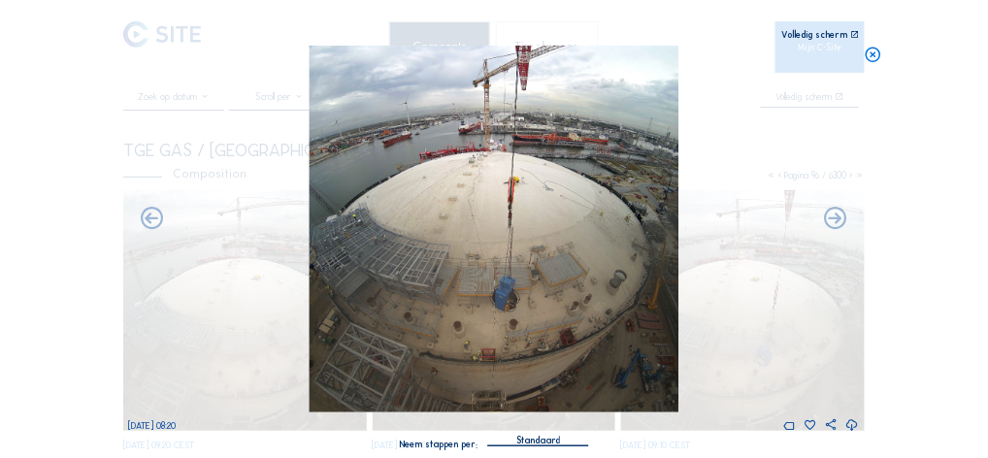
click at [582, 234] on img at bounding box center [495, 229] width 370 height 367
click at [591, 299] on img at bounding box center [495, 229] width 370 height 367
click at [852, 427] on icon at bounding box center [853, 425] width 14 height 17
